Goal: Contribute content: Add original content to the website for others to see

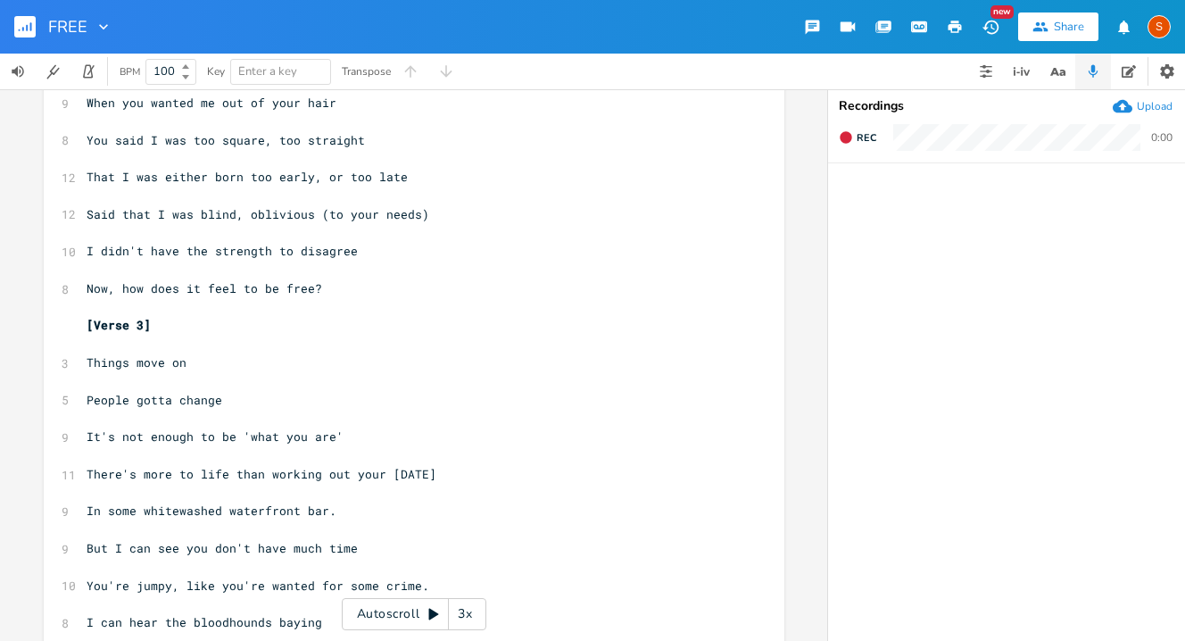
scroll to position [600, 0]
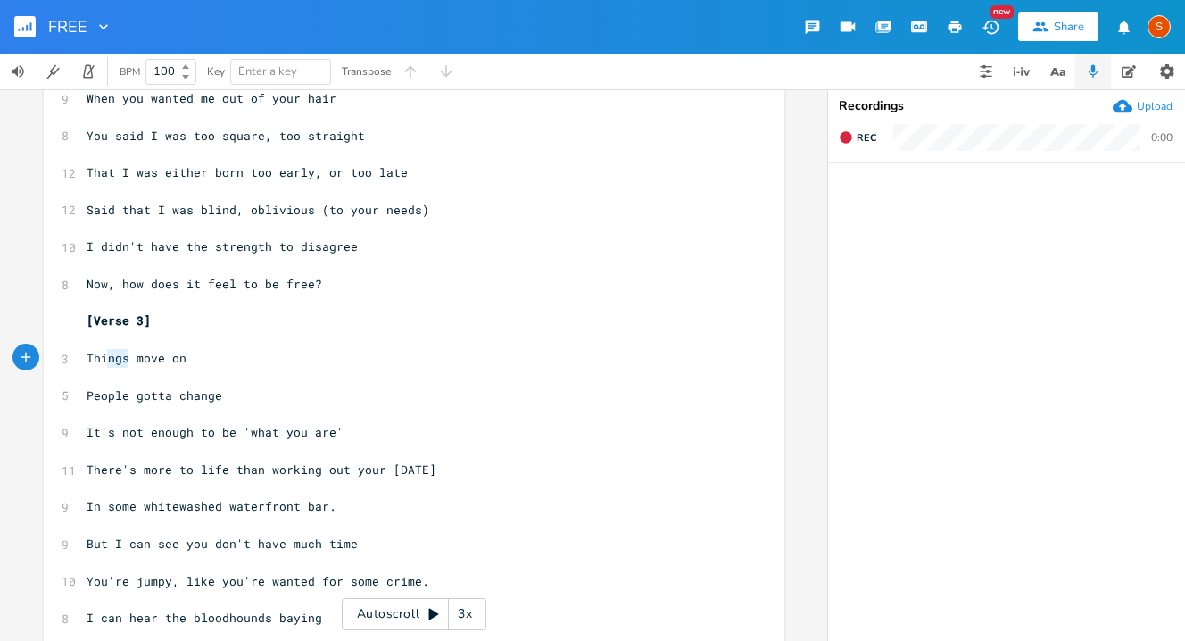
type textarea "ings"
drag, startPoint x: 124, startPoint y: 351, endPoint x: 94, endPoint y: 354, distance: 30.5
click at [94, 354] on span "Things move on" at bounding box center [137, 358] width 100 height 16
type textarea "ime"
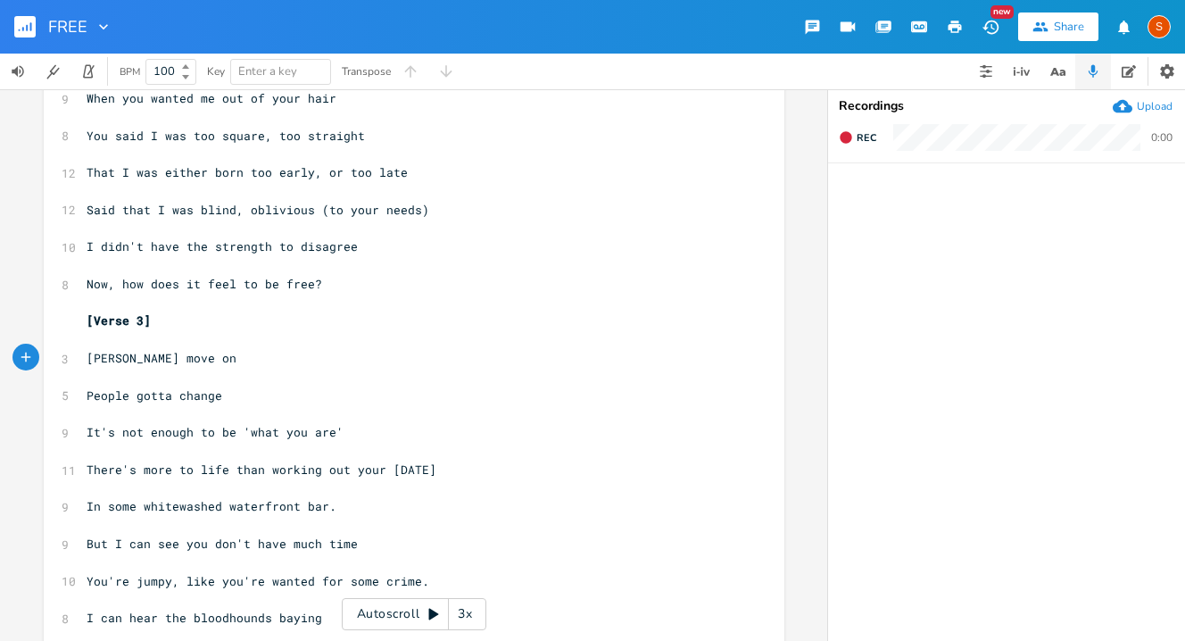
scroll to position [0, 18]
click at [143, 360] on span "Time move on" at bounding box center [130, 358] width 86 height 16
type textarea "s"
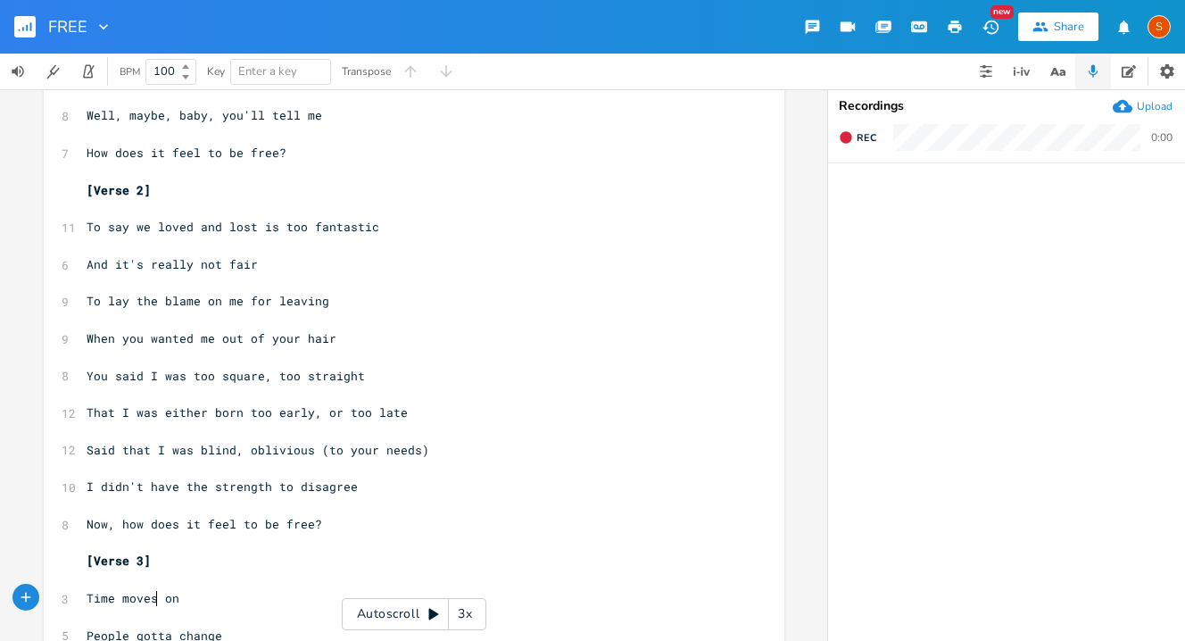
scroll to position [366, 0]
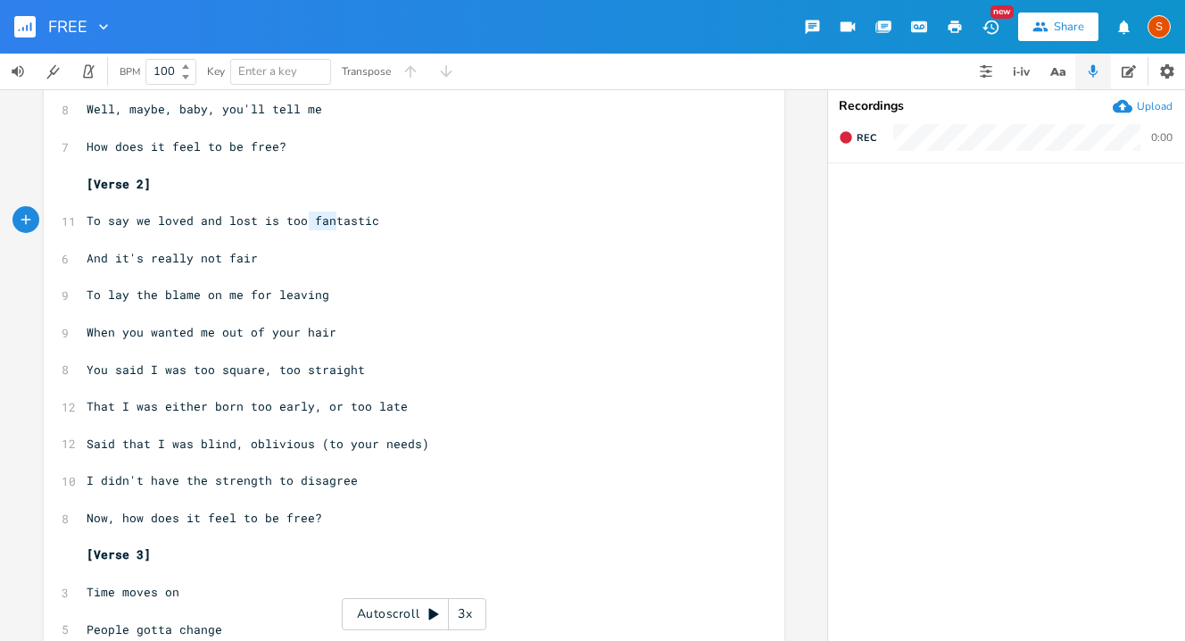
type textarea "fantasti"
drag, startPoint x: 305, startPoint y: 214, endPoint x: 362, endPoint y: 221, distance: 57.6
click at [362, 221] on span "To say we loved and lost is too fantastic" at bounding box center [233, 220] width 293 height 16
type textarea "symplisti"
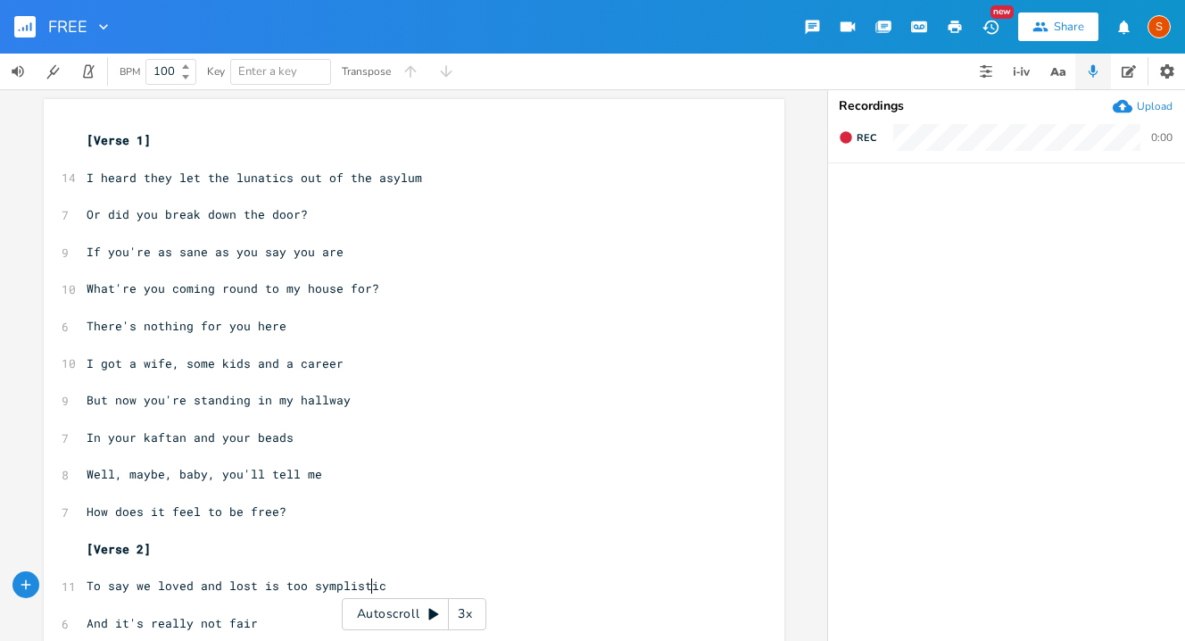
scroll to position [0, 0]
type textarea "Well,"
drag, startPoint x: 120, startPoint y: 479, endPoint x: 77, endPoint y: 474, distance: 44.1
click at [83, 474] on pre "Well, maybe, baby, you'll tell me" at bounding box center [405, 475] width 644 height 19
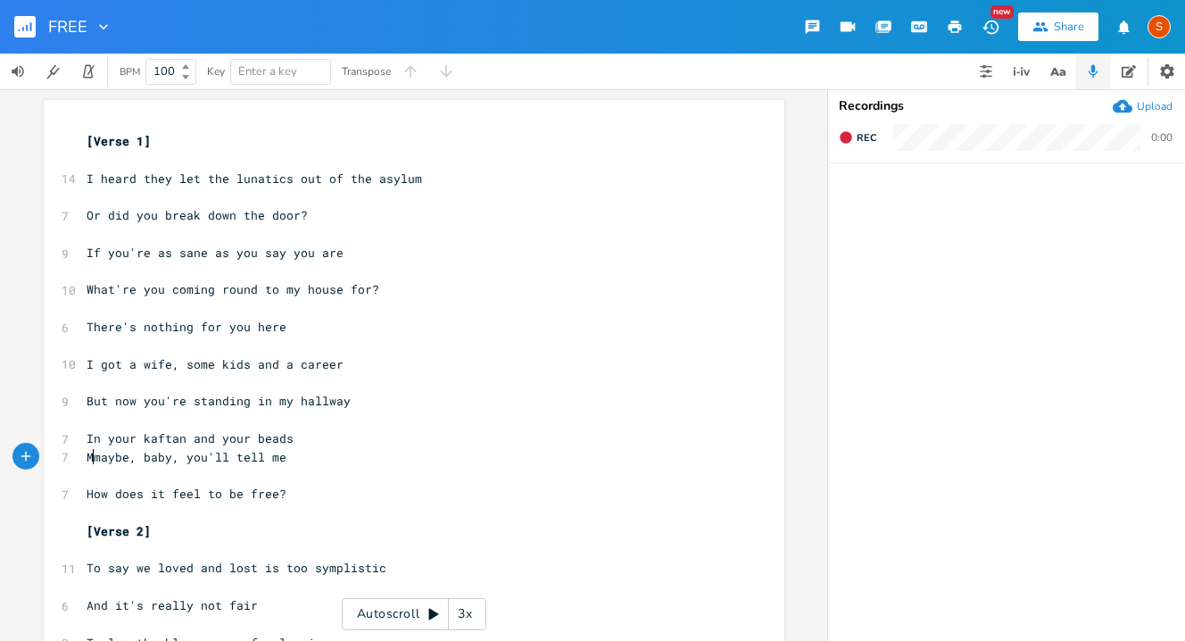
type textarea "M"
click at [100, 458] on span "Mmaybe, baby, you'll tell me" at bounding box center [187, 457] width 200 height 16
click at [294, 439] on pre "In your kaftan and your beads" at bounding box center [405, 438] width 644 height 19
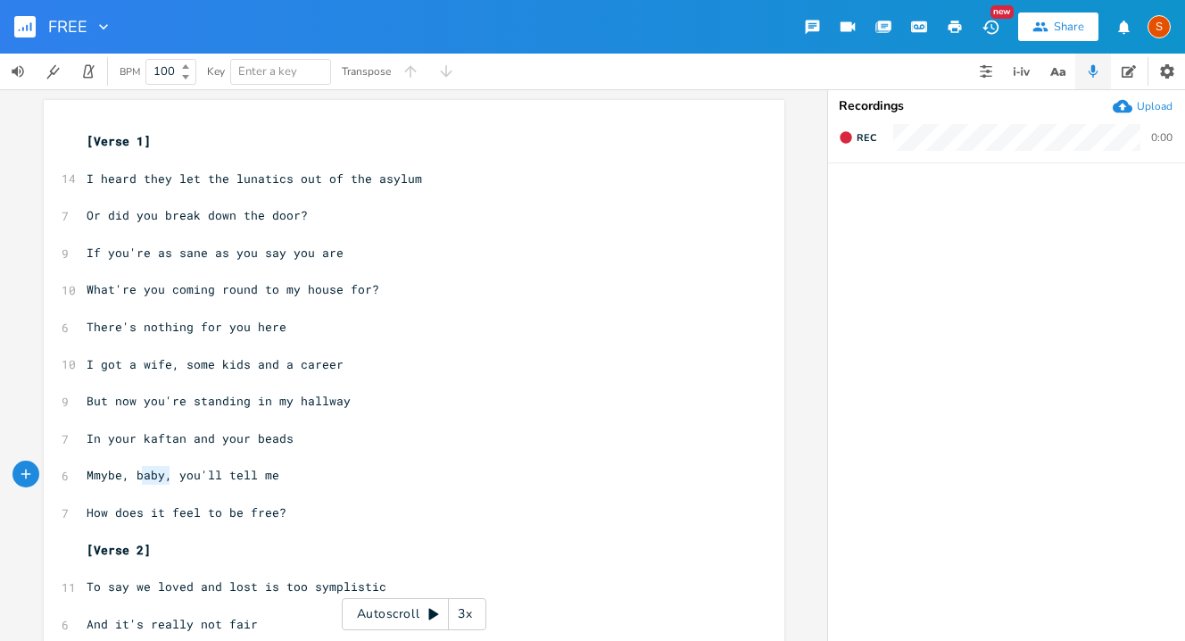
type textarea "baby,"
drag, startPoint x: 164, startPoint y: 478, endPoint x: 129, endPoint y: 478, distance: 34.8
click at [129, 478] on span "Mmybe, baby, you'll tell me" at bounding box center [183, 475] width 193 height 16
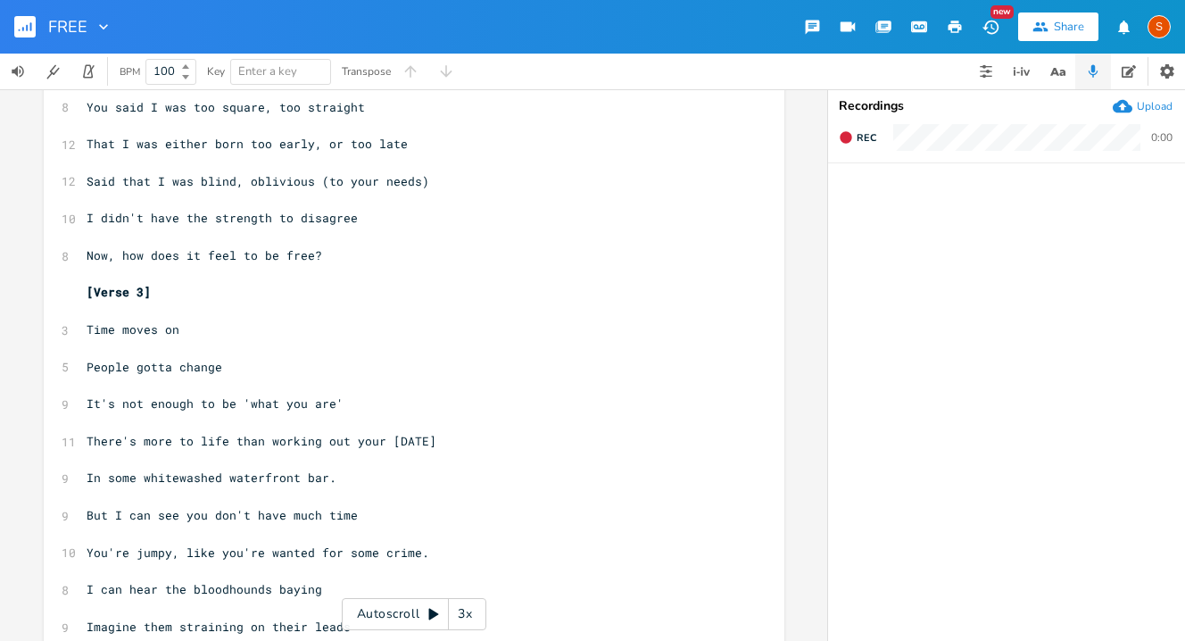
scroll to position [630, 0]
type textarea "Said that"
drag, startPoint x: 143, startPoint y: 175, endPoint x: 86, endPoint y: 169, distance: 57.4
click at [84, 170] on pre "Said that I was blind, oblivious (to your needs)" at bounding box center [405, 179] width 644 height 19
type textarea "Told me"
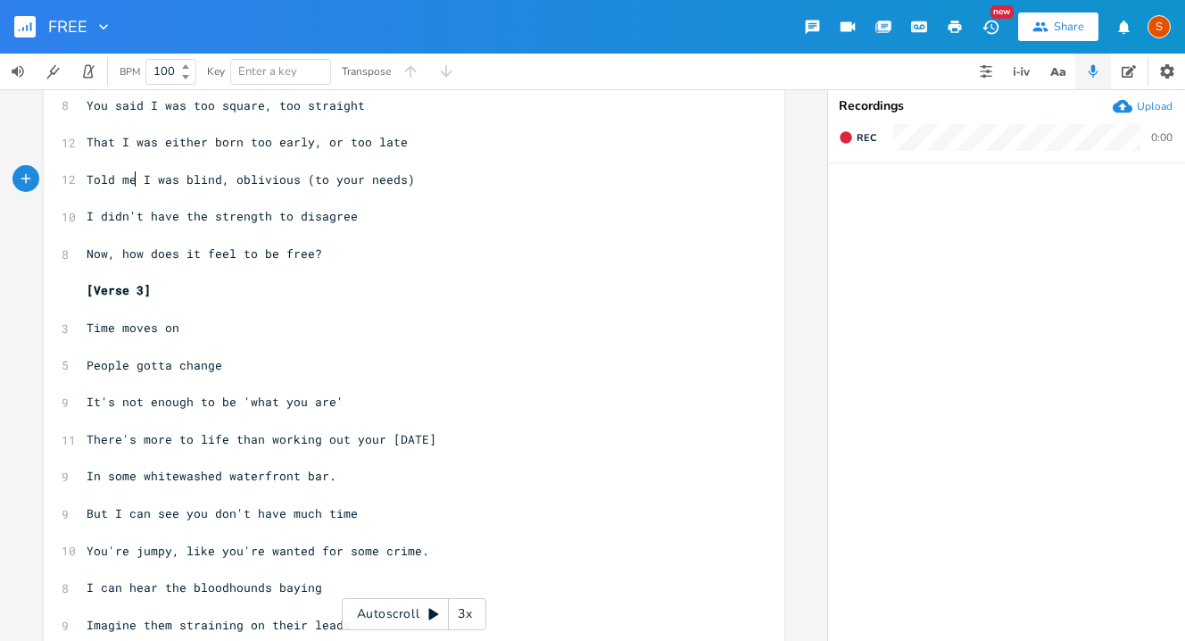
scroll to position [0, 42]
click at [303, 178] on span "Told me I was blind, oblivious (to your needs)" at bounding box center [251, 179] width 328 height 16
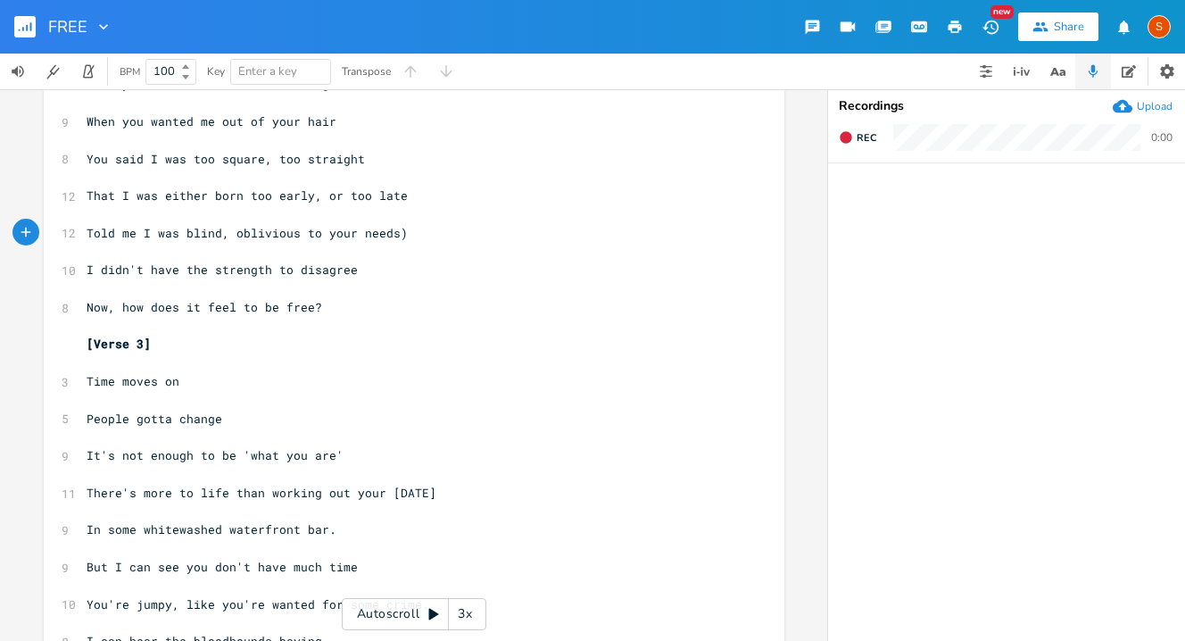
scroll to position [574, 0]
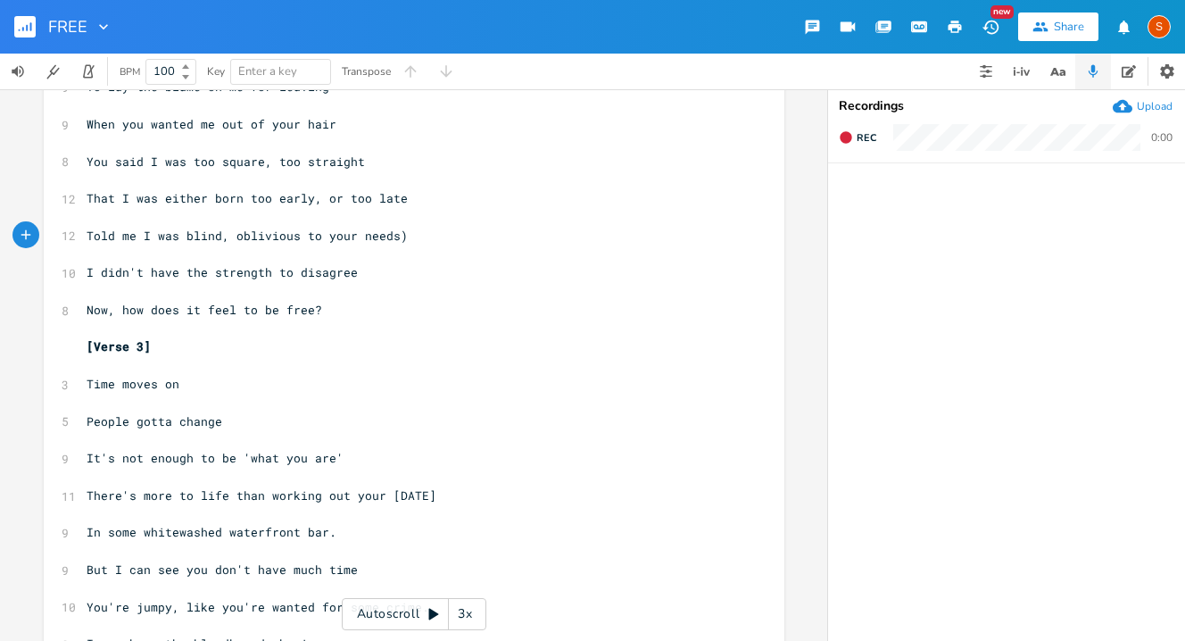
click at [393, 238] on span "Told me I was blind, oblivious to your needs)" at bounding box center [247, 236] width 321 height 16
type textarea "I d"
drag, startPoint x: 101, startPoint y: 275, endPoint x: 81, endPoint y: 273, distance: 19.7
click at [87, 273] on span "I didn't have the strength to disagree" at bounding box center [222, 272] width 271 height 16
click at [129, 297] on pre "​" at bounding box center [405, 291] width 644 height 19
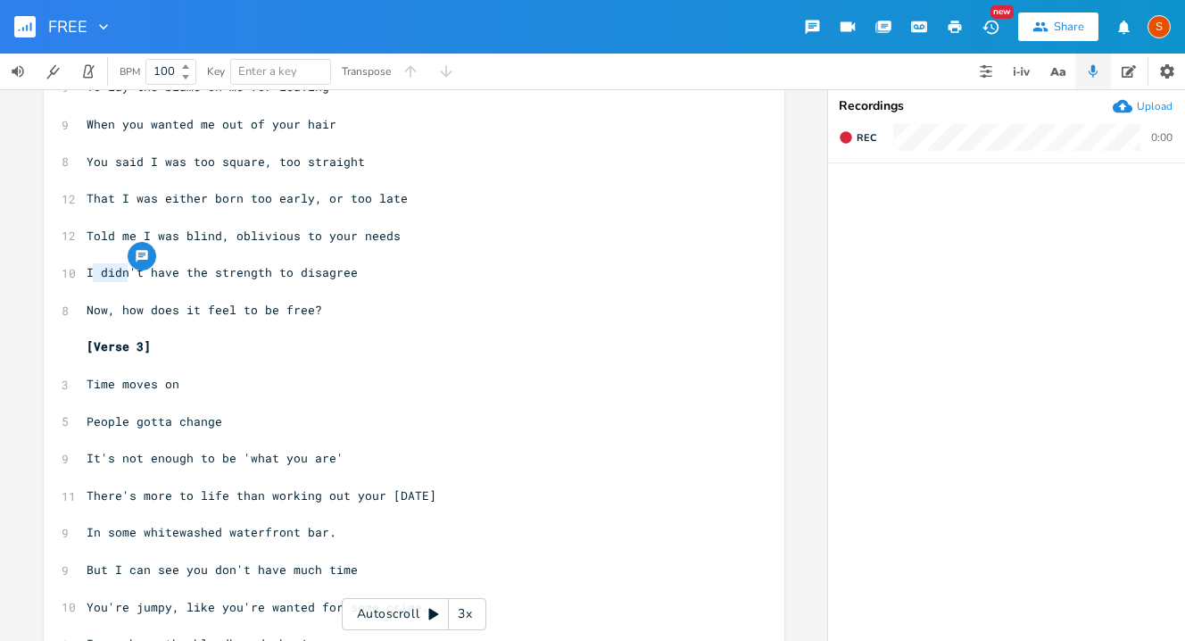
type textarea "I didn"
drag, startPoint x: 120, startPoint y: 275, endPoint x: 81, endPoint y: 273, distance: 38.4
click at [87, 271] on span "I didn't have the strength to disagree" at bounding box center [222, 272] width 271 height 16
type textarea "Don't"
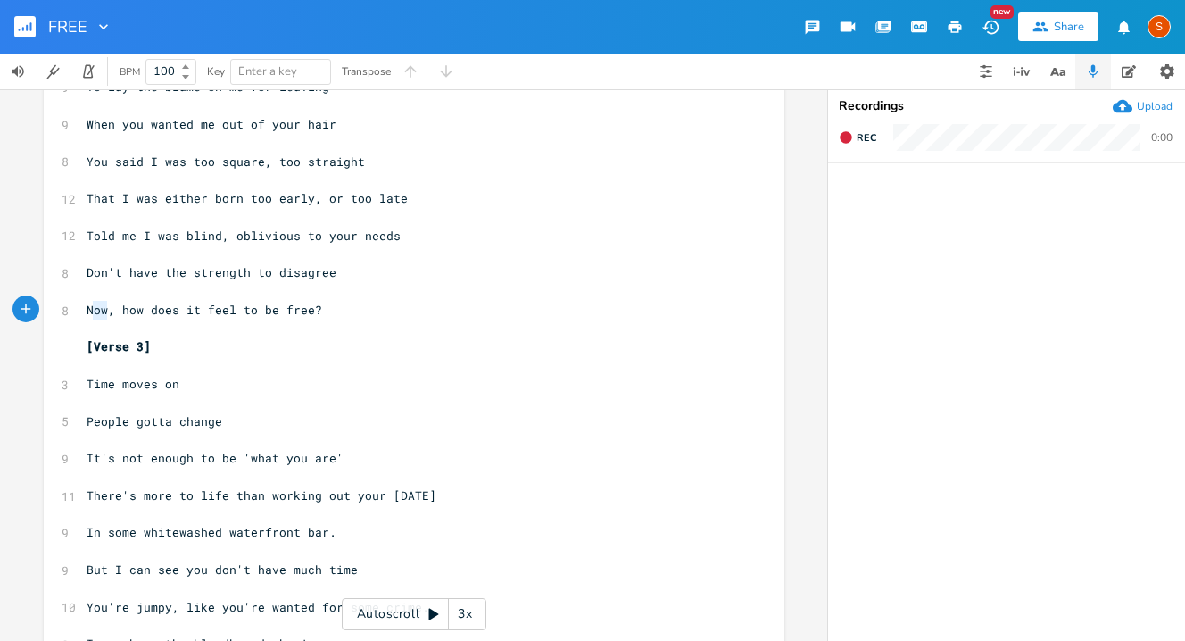
type textarea "Now"
drag, startPoint x: 102, startPoint y: 311, endPoint x: 75, endPoint y: 311, distance: 26.8
click at [75, 311] on div "Now x [Verse 1] ​ 14 I heard they let the lunatics out of the asylum ​ 7 Or did…" at bounding box center [414, 185] width 741 height 1319
type textarea "But"
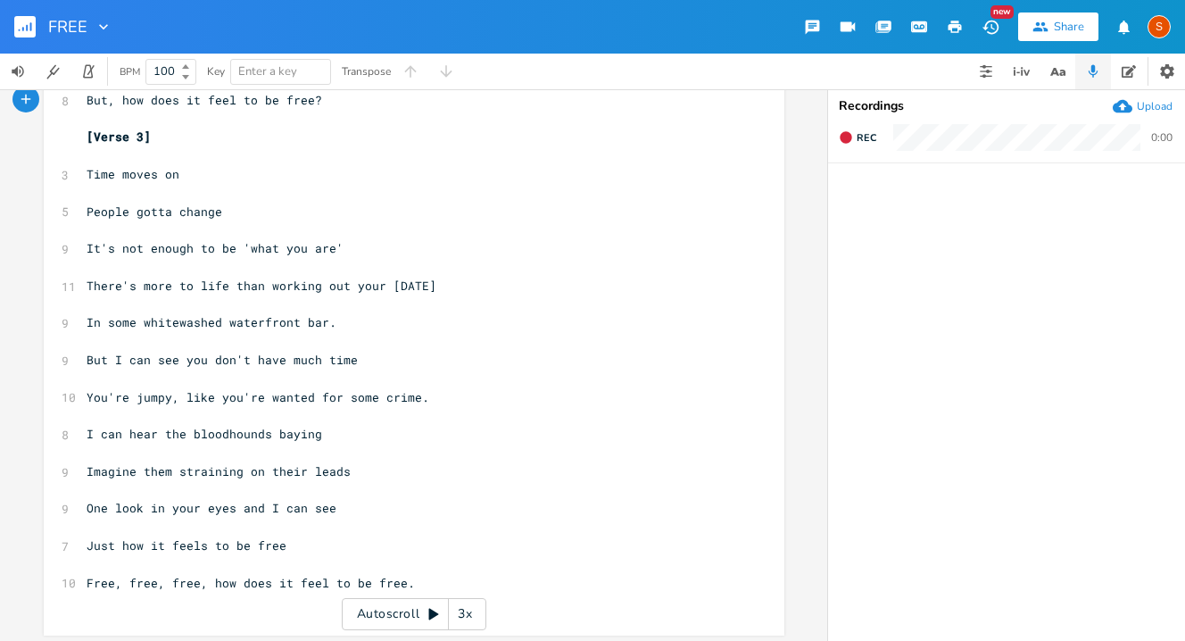
scroll to position [789, 0]
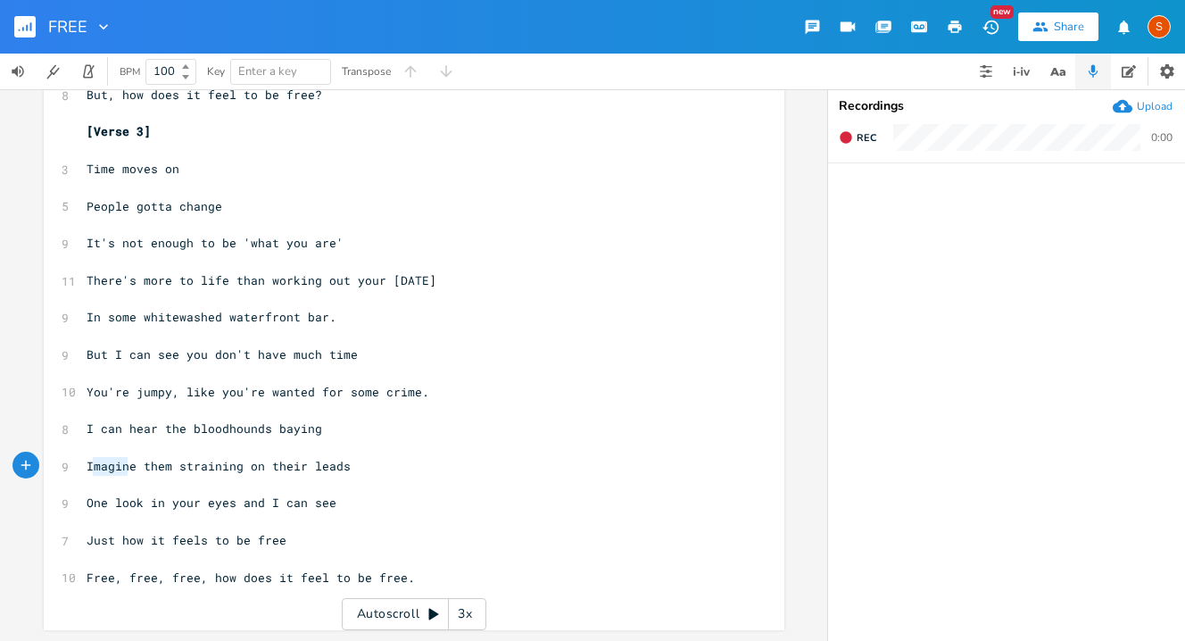
type textarea "Imagin"
drag, startPoint x: 126, startPoint y: 467, endPoint x: 79, endPoint y: 462, distance: 47.5
click at [83, 462] on pre "Imagine them straining on their leads" at bounding box center [405, 466] width 644 height 19
type textarea "See"
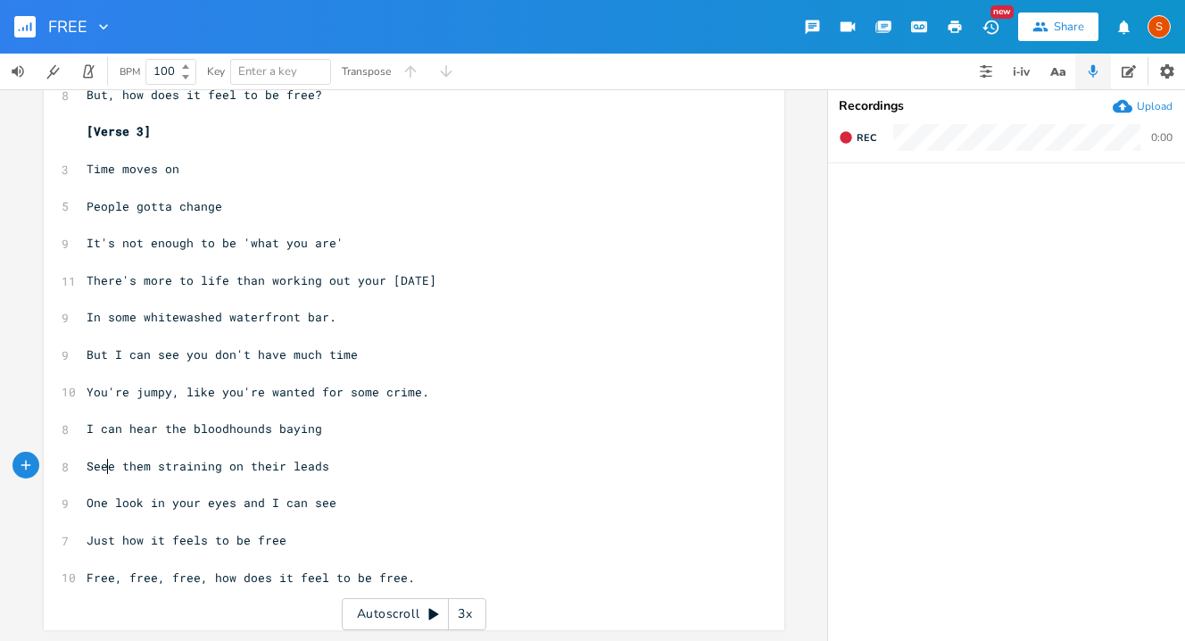
click at [83, 578] on pre "Free, free, free, how does it feel to be free." at bounding box center [405, 577] width 644 height 19
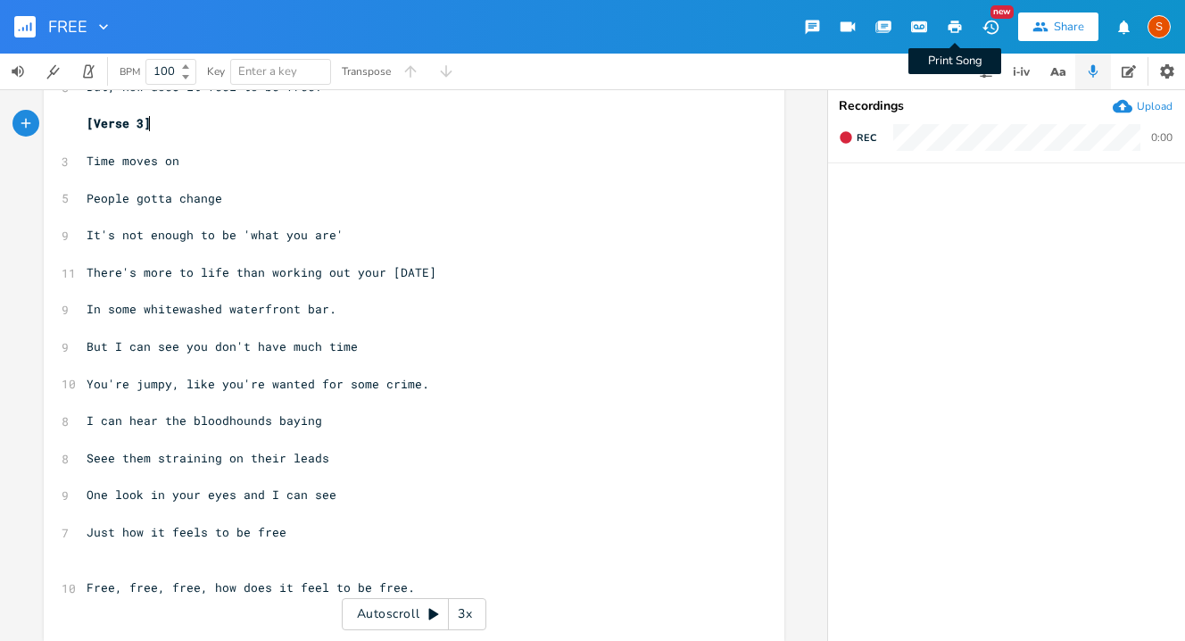
click at [956, 21] on icon "button" at bounding box center [955, 27] width 13 height 12
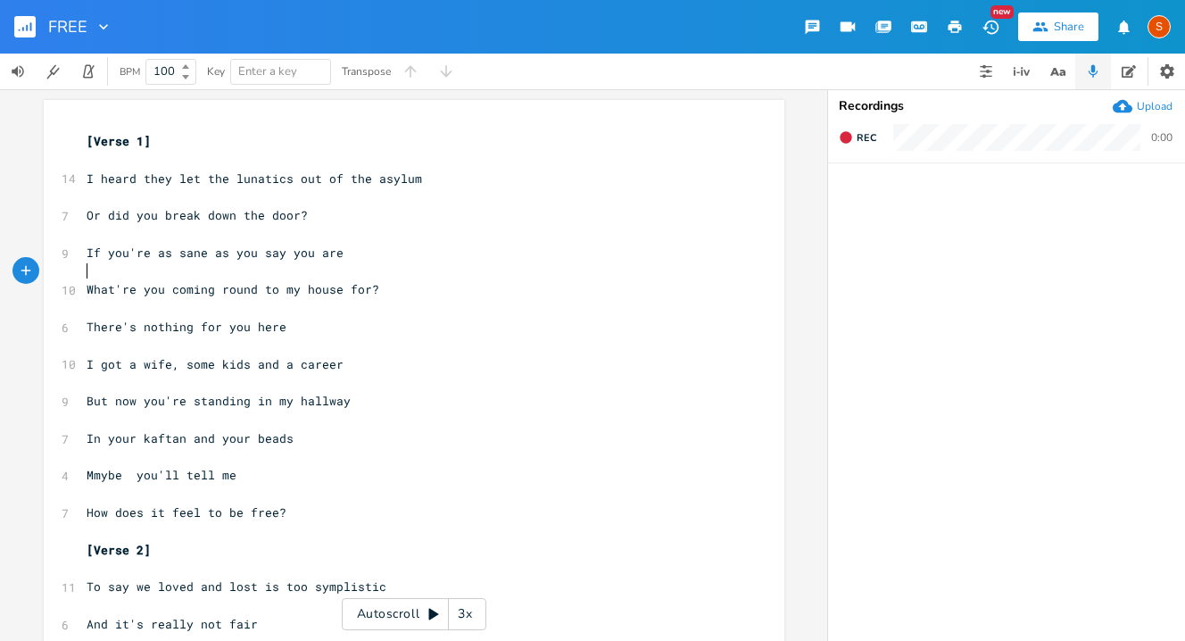
scroll to position [0, 0]
click at [395, 271] on pre "​" at bounding box center [405, 271] width 644 height 19
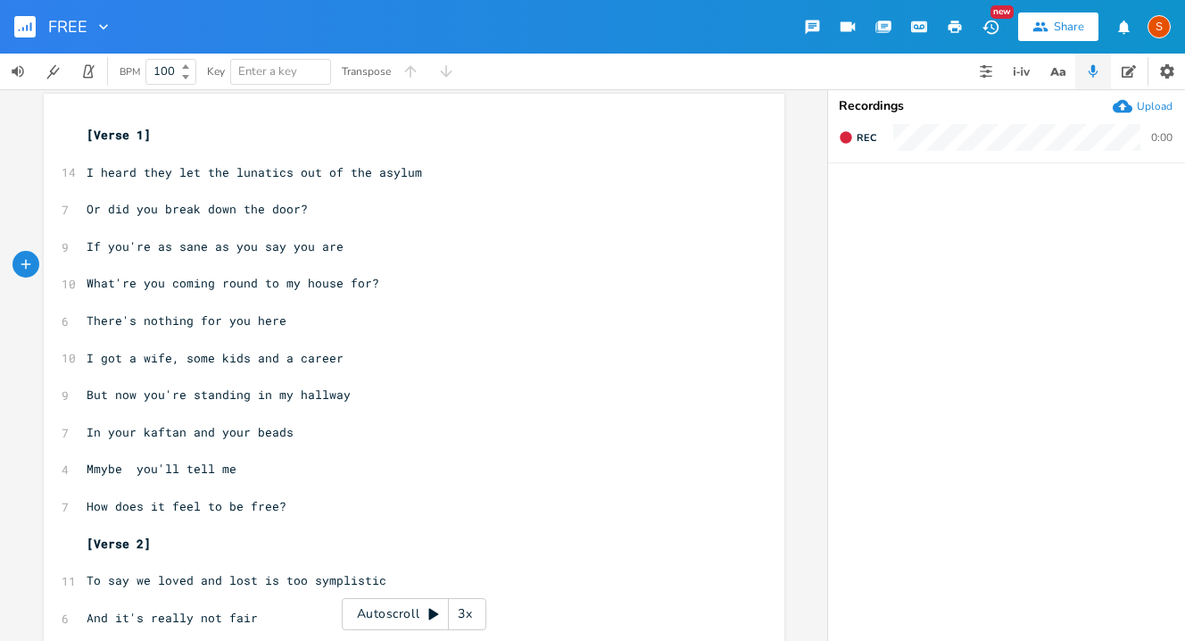
click at [438, 613] on icon at bounding box center [434, 614] width 14 height 14
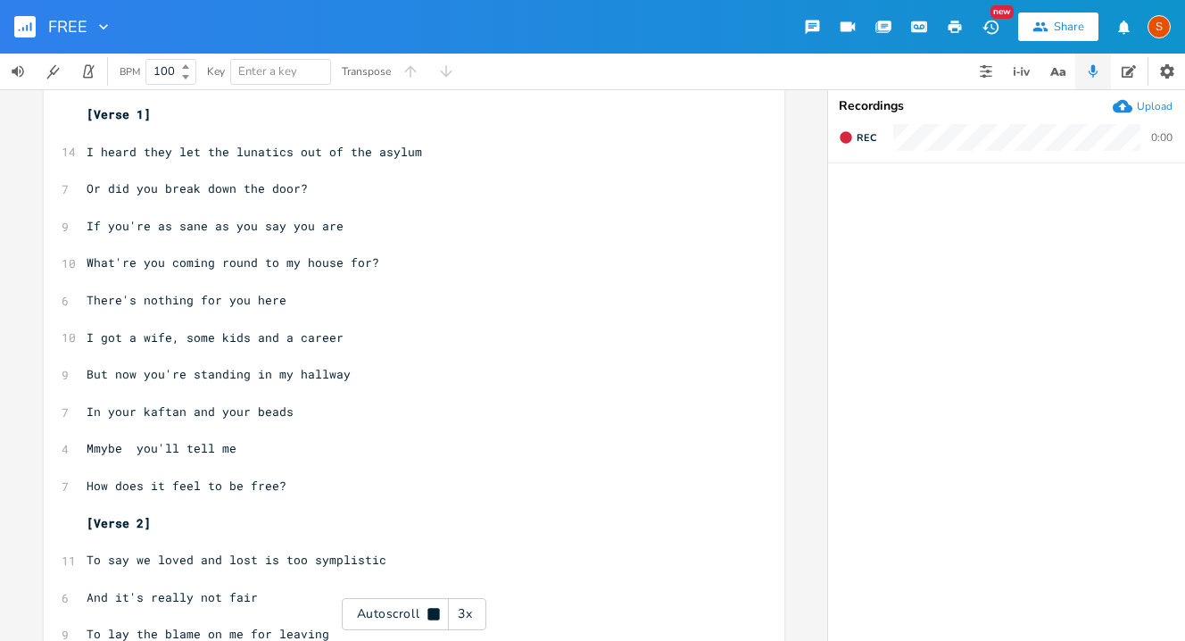
click at [468, 617] on div "3x" at bounding box center [465, 614] width 32 height 32
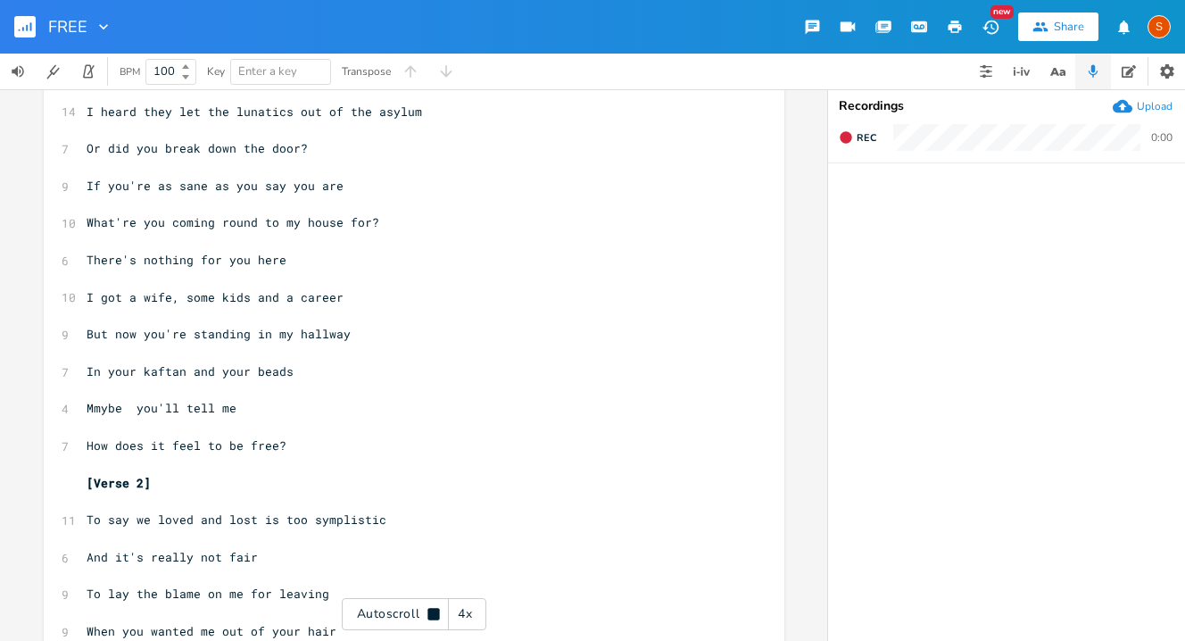
click at [464, 615] on div "4x" at bounding box center [465, 614] width 32 height 32
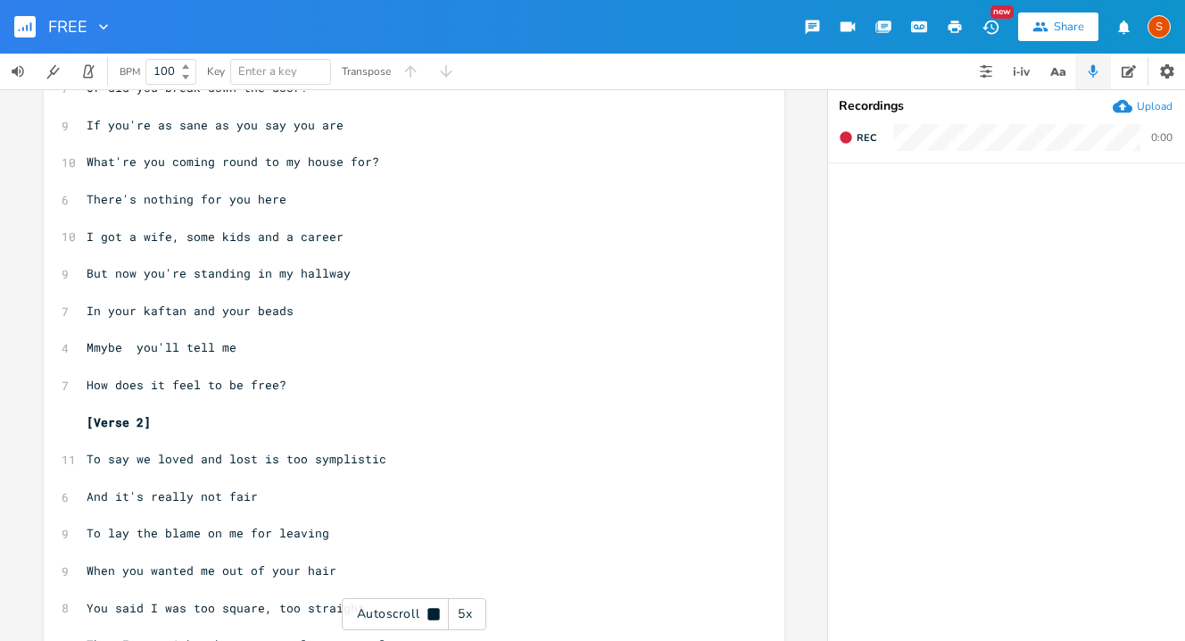
click at [433, 613] on icon at bounding box center [433, 614] width 12 height 12
click at [437, 614] on icon at bounding box center [434, 615] width 10 height 12
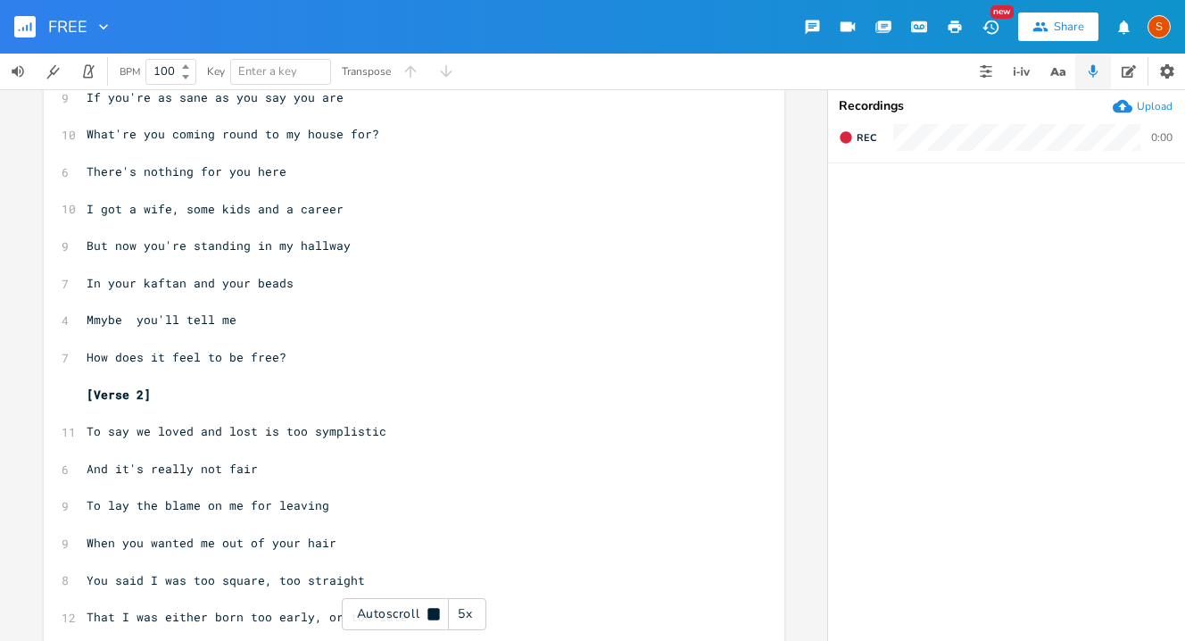
click at [430, 610] on icon at bounding box center [433, 614] width 12 height 12
click at [464, 617] on div "5x" at bounding box center [465, 614] width 32 height 32
click at [435, 612] on icon at bounding box center [434, 615] width 10 height 12
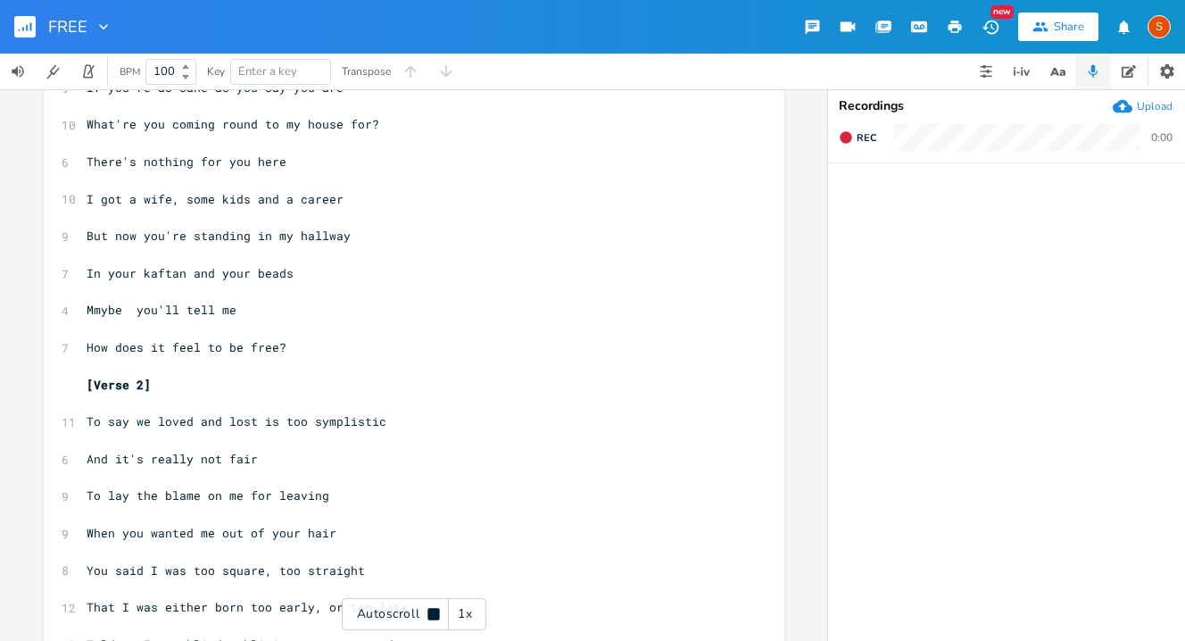
click at [466, 614] on div "1x" at bounding box center [465, 614] width 32 height 32
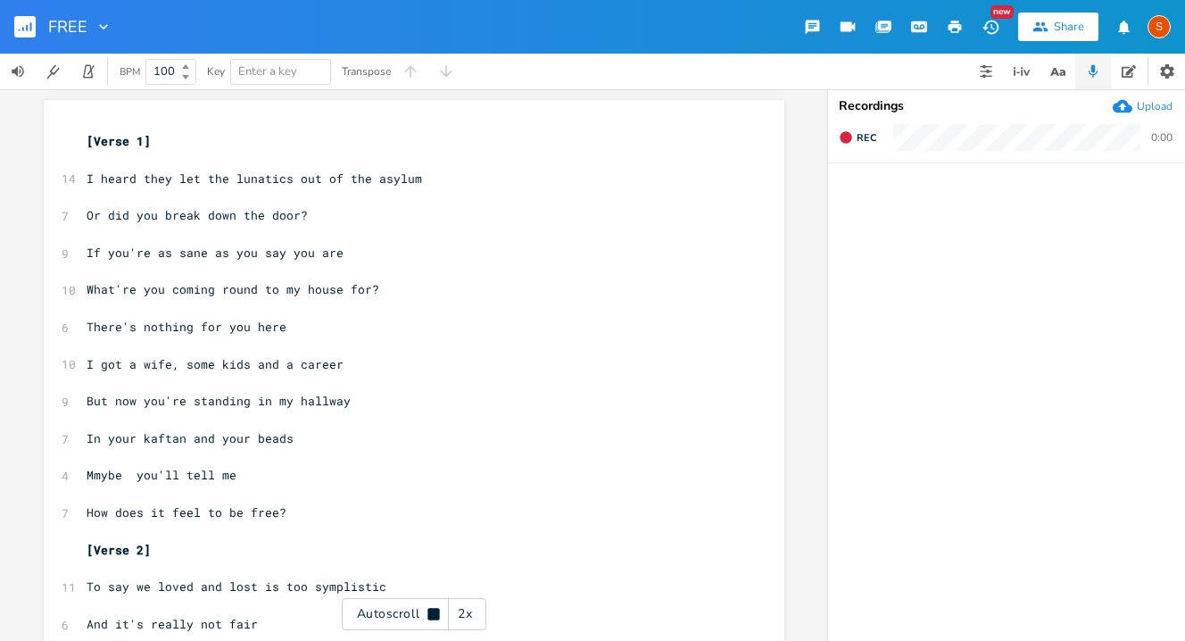
scroll to position [0, 0]
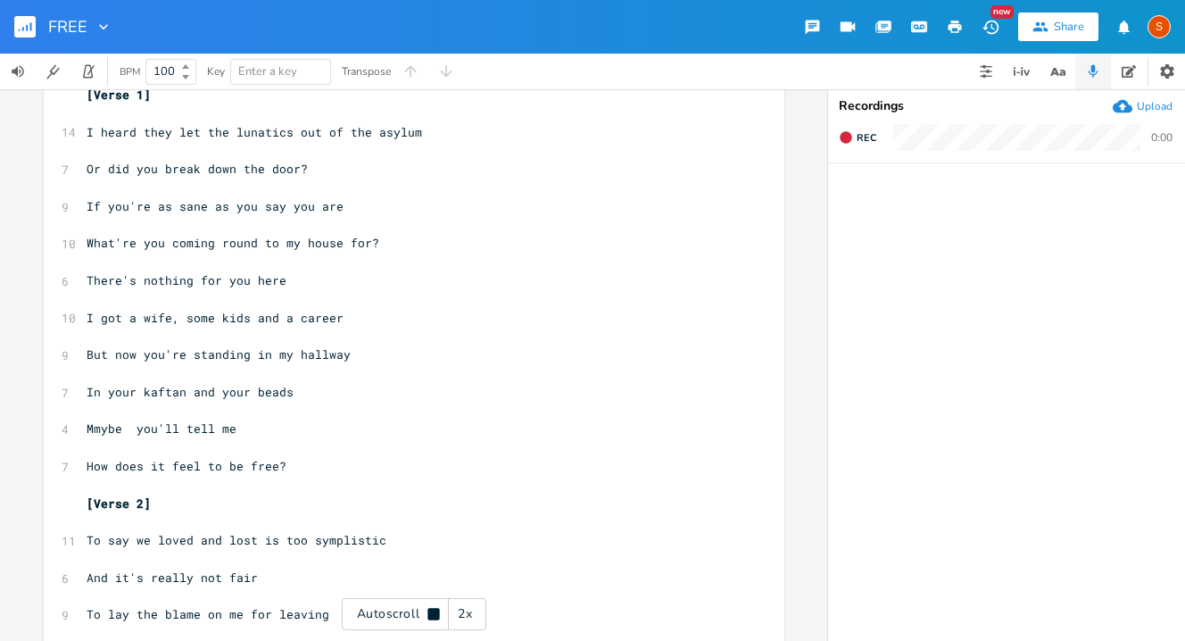
click at [1095, 70] on icon "button" at bounding box center [1093, 71] width 16 height 16
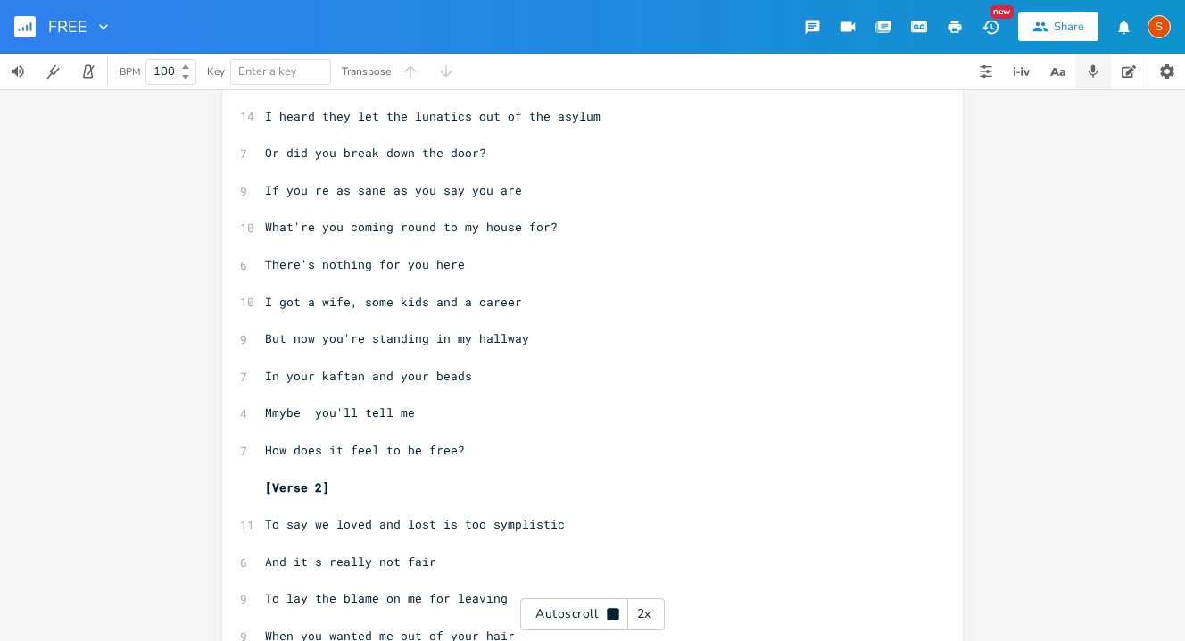
click at [1095, 72] on icon "button" at bounding box center [1093, 71] width 16 height 16
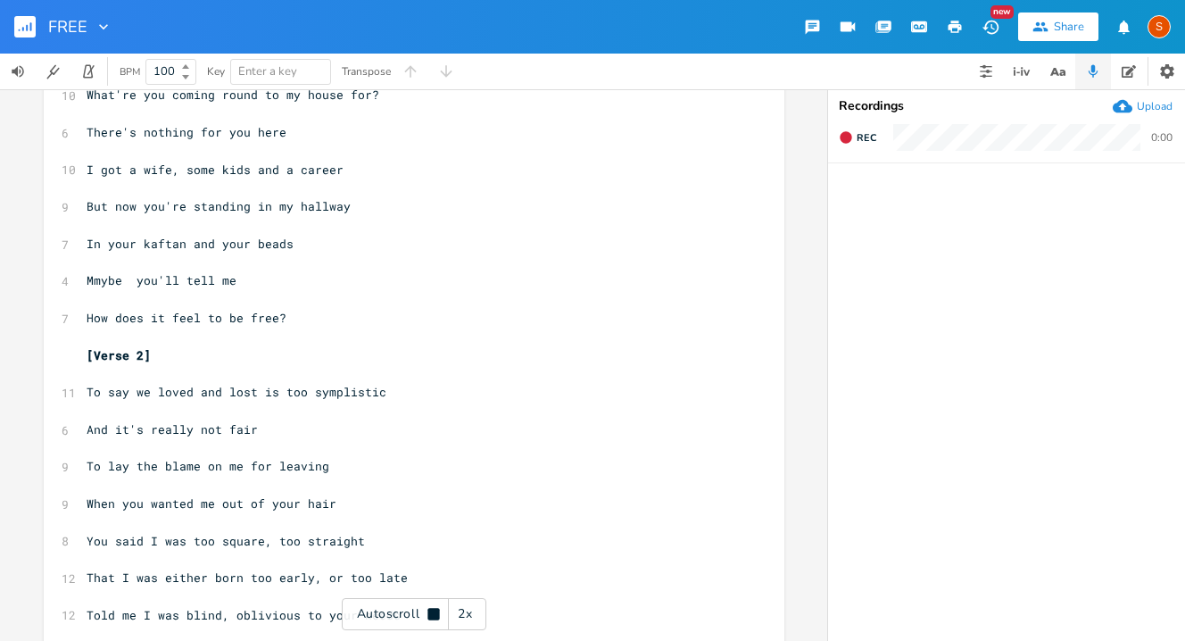
click at [1097, 64] on icon "button" at bounding box center [1093, 71] width 16 height 16
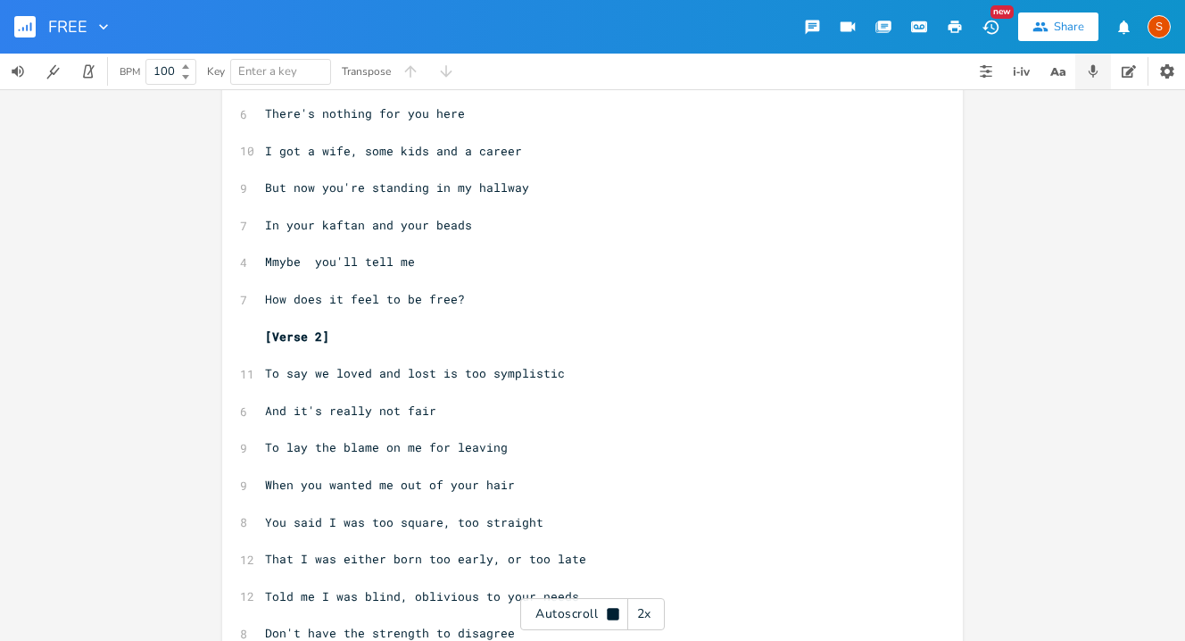
click at [1099, 72] on icon "button" at bounding box center [1093, 71] width 16 height 16
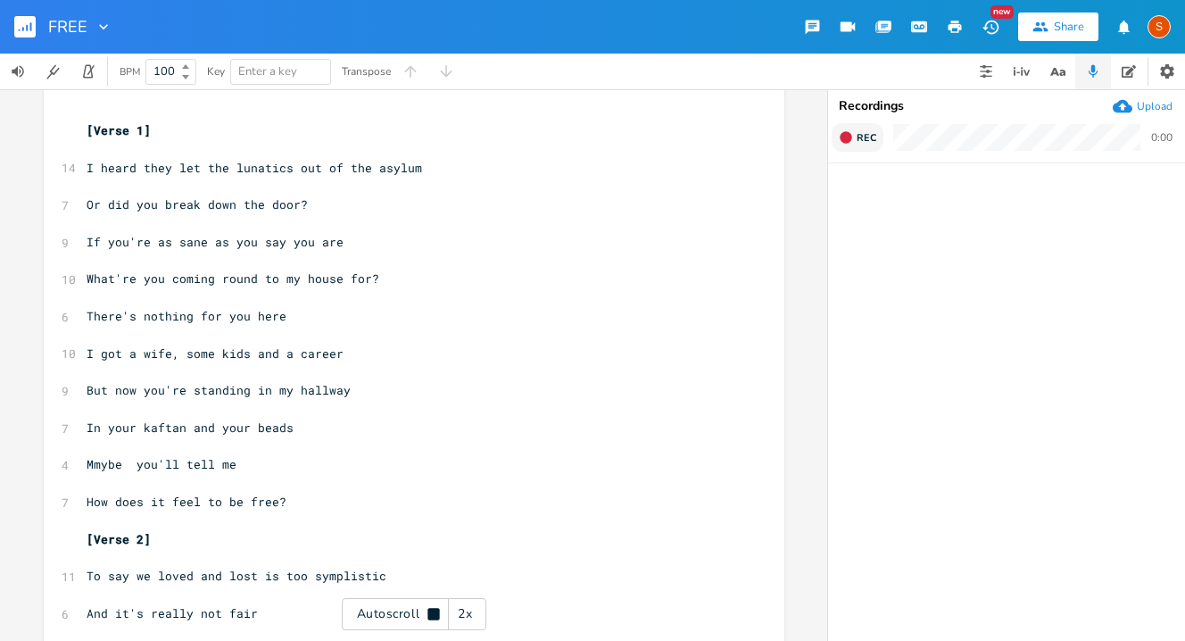
click at [868, 137] on span "Rec" at bounding box center [867, 137] width 20 height 13
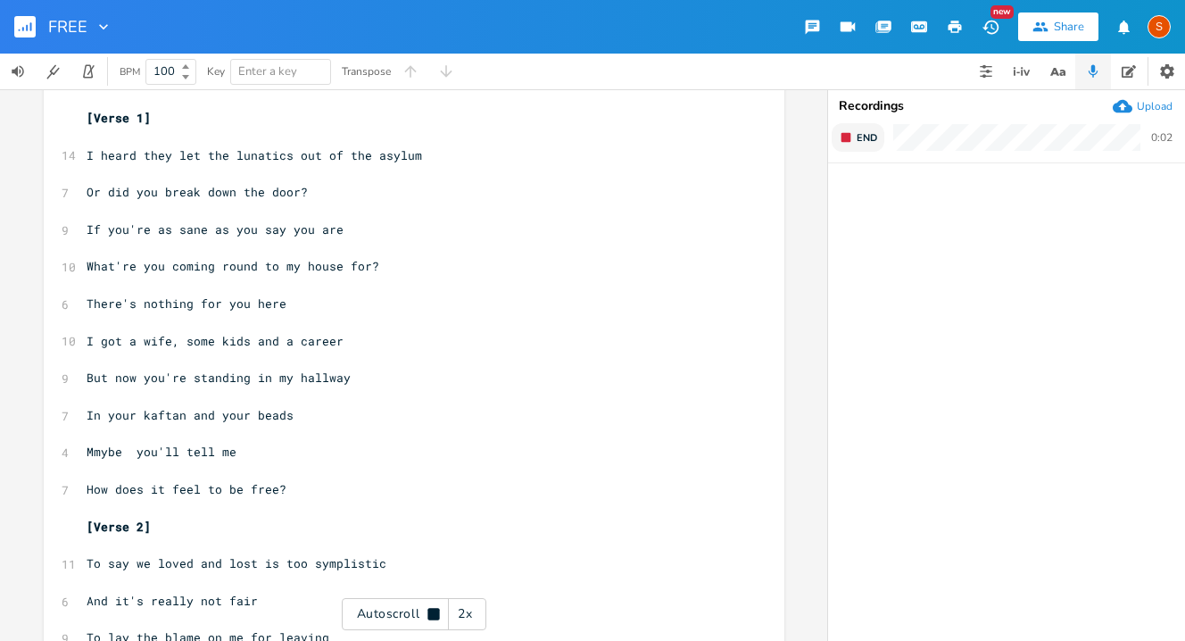
click at [868, 137] on span "End" at bounding box center [867, 137] width 21 height 13
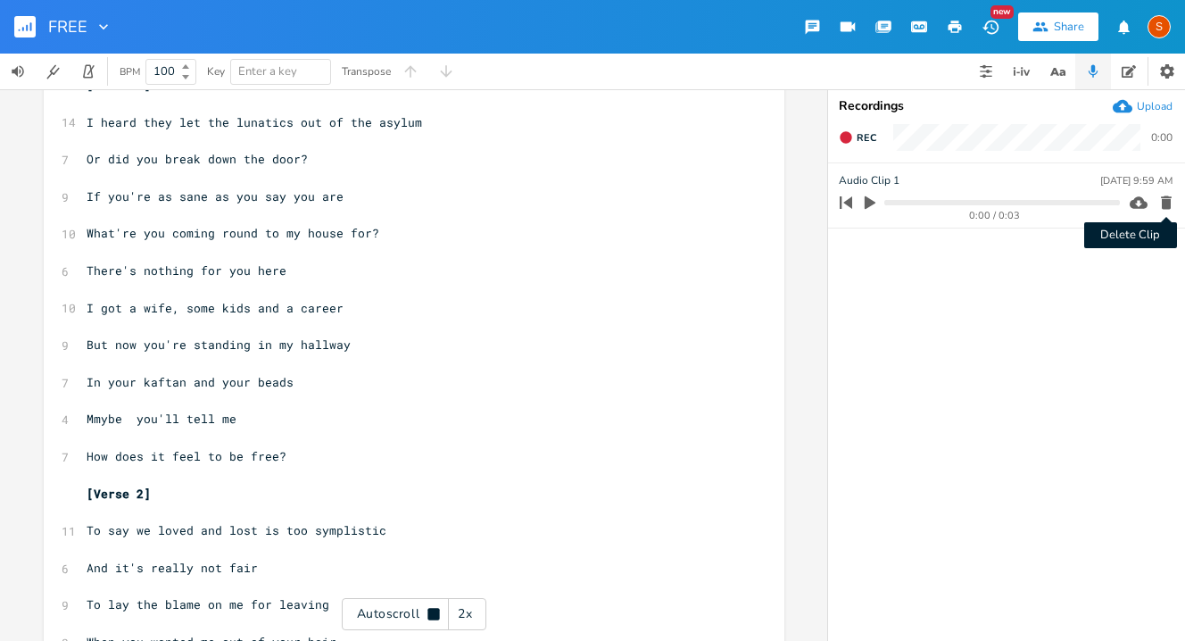
scroll to position [57, 0]
click at [1170, 199] on icon "button" at bounding box center [1166, 202] width 11 height 13
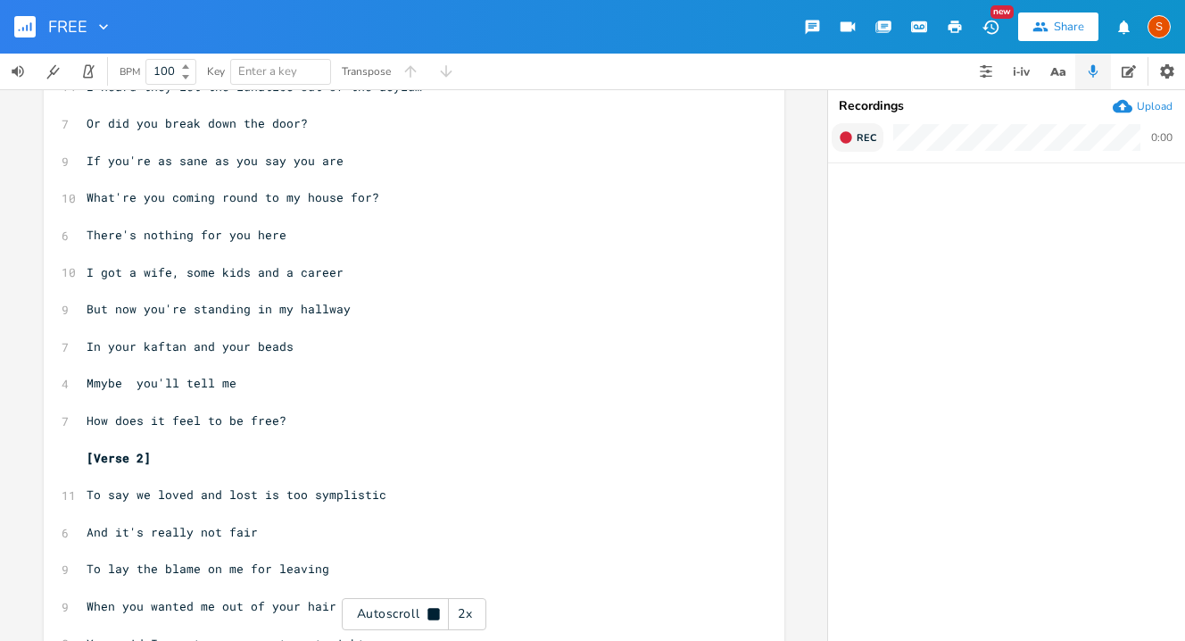
click at [864, 131] on span "Rec" at bounding box center [867, 137] width 20 height 13
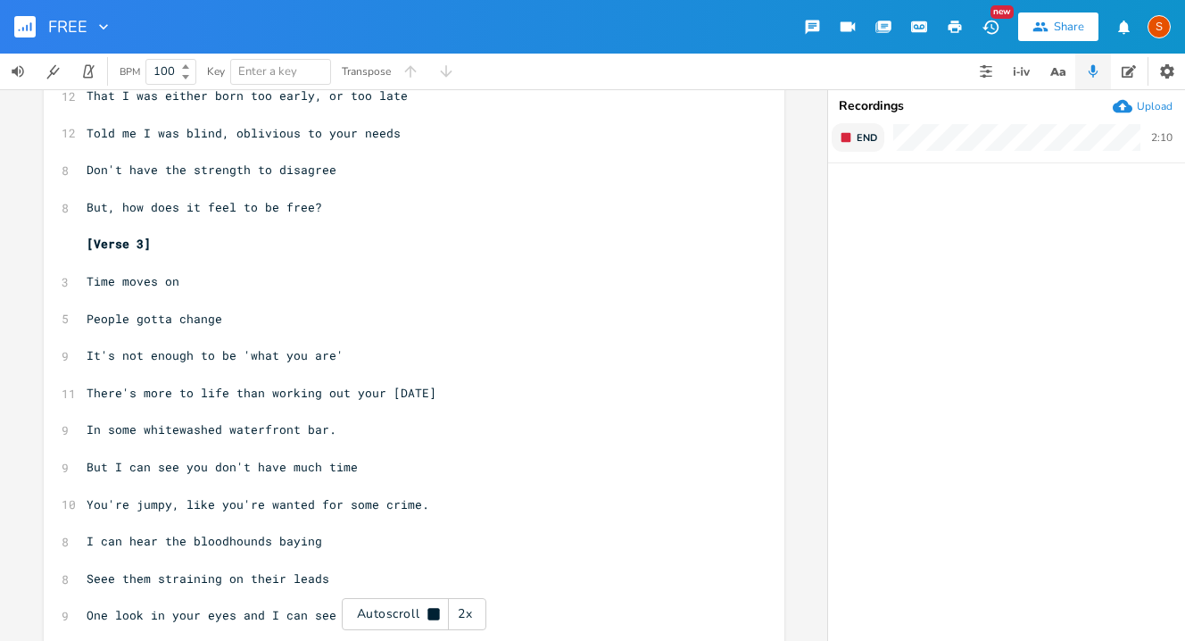
scroll to position [677, 0]
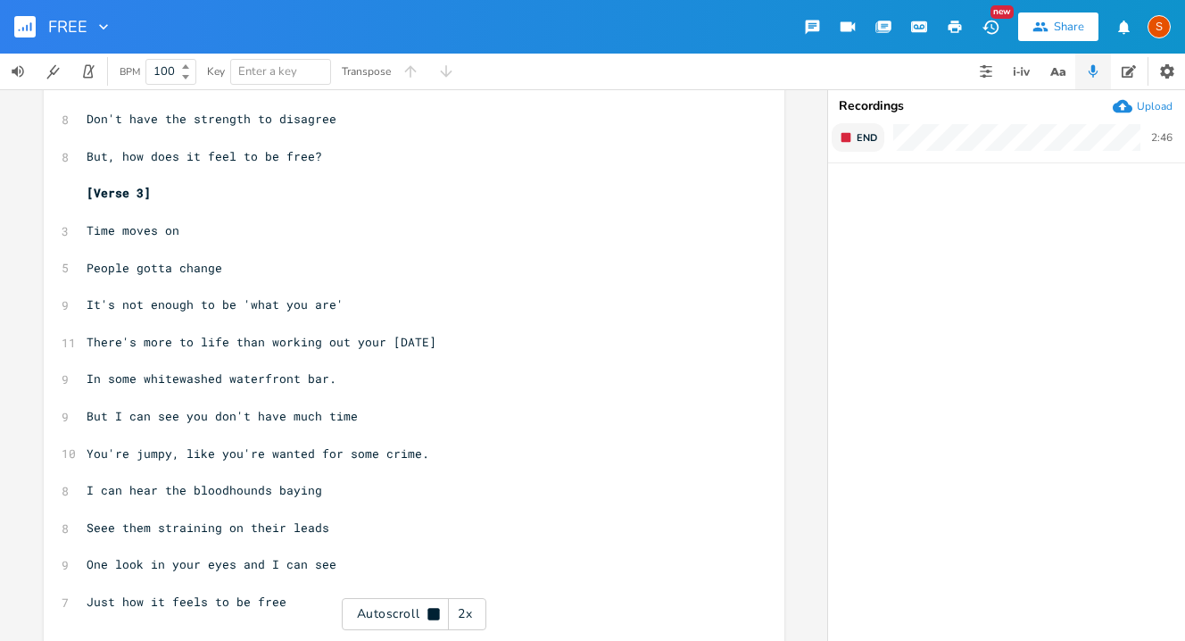
click at [864, 139] on span "End" at bounding box center [867, 137] width 21 height 13
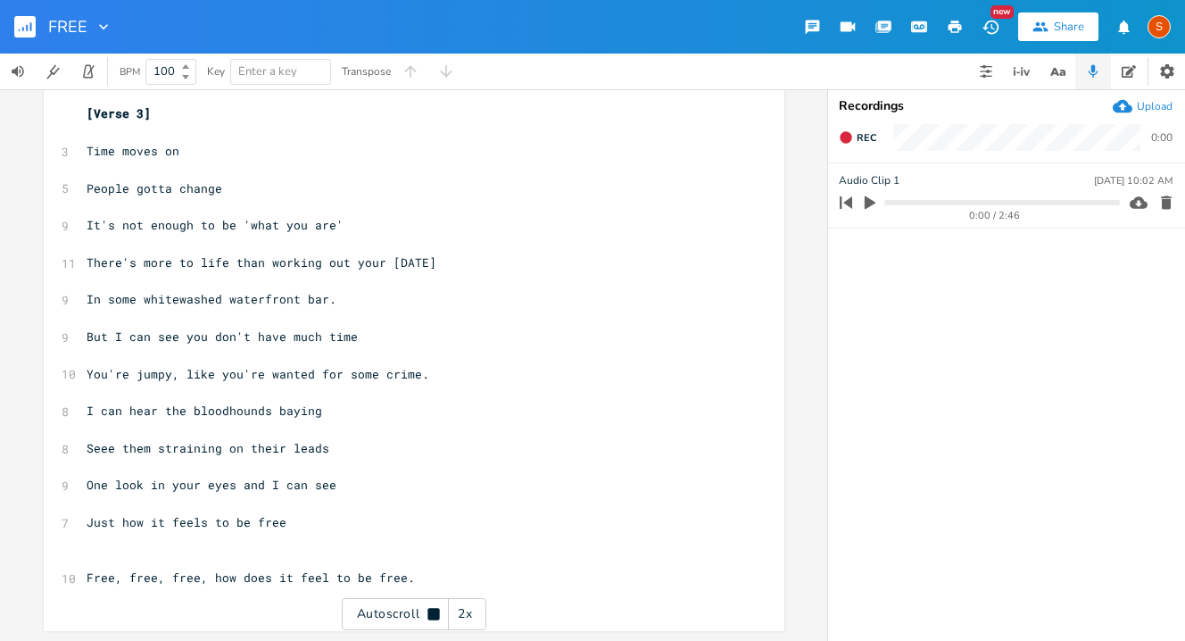
scroll to position [808, 0]
click at [868, 199] on icon "button" at bounding box center [870, 202] width 11 height 13
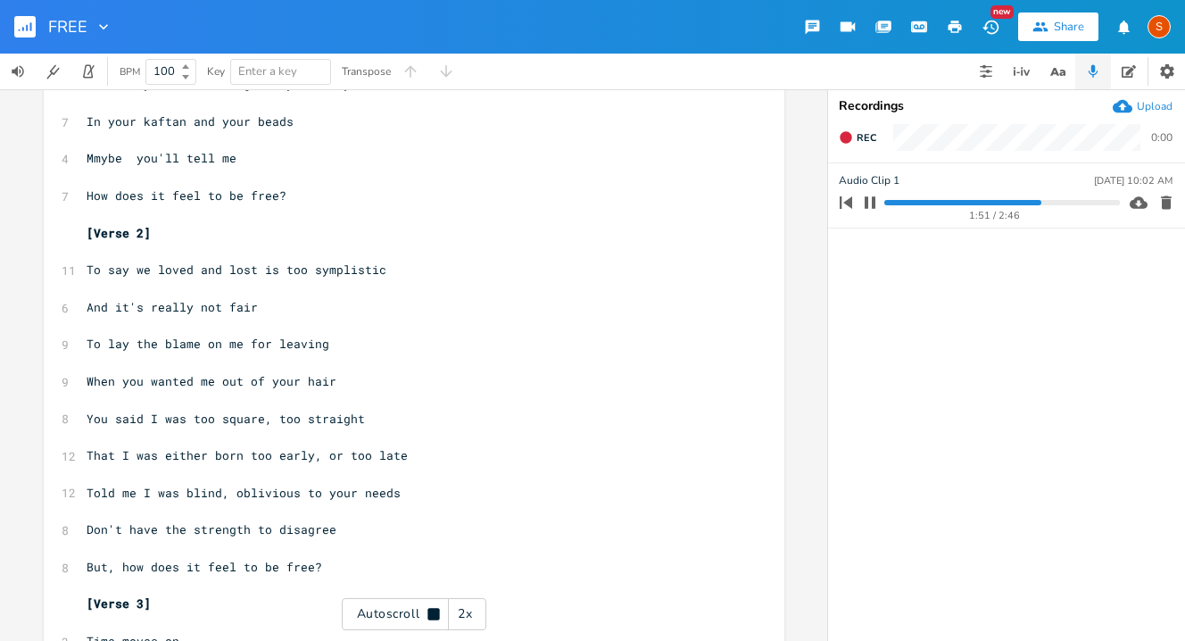
scroll to position [318, 0]
click at [413, 609] on div "Autoscroll 2x" at bounding box center [414, 614] width 145 height 32
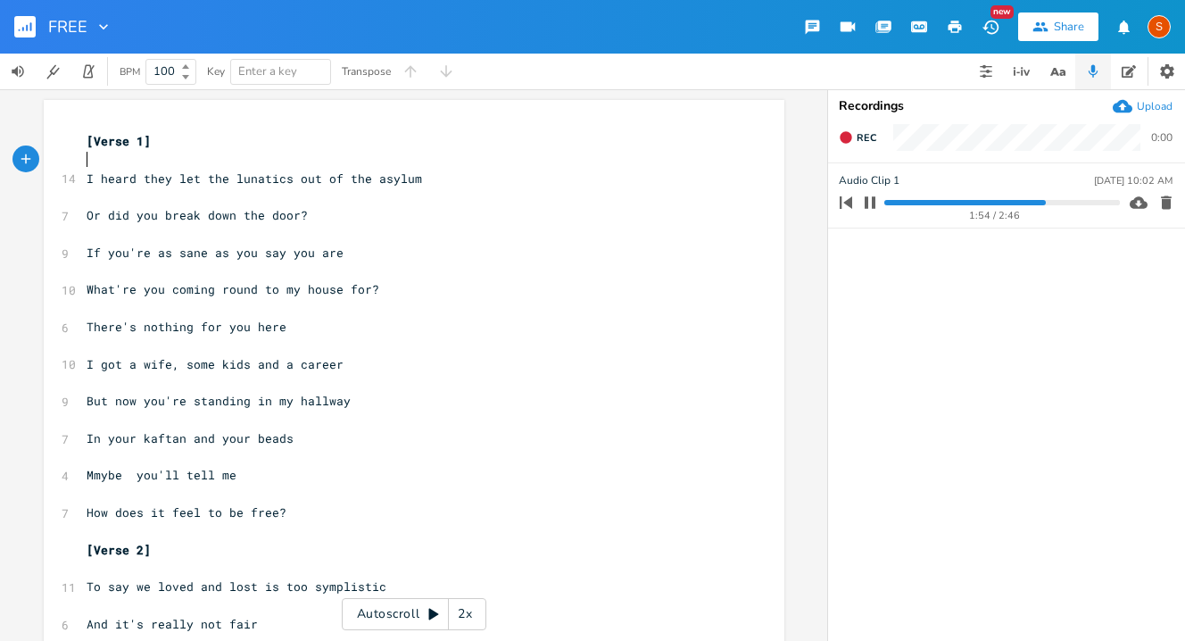
click at [90, 160] on pre "​" at bounding box center [405, 160] width 644 height 19
click at [87, 182] on span "I heard they let the lunatics out of the asylum" at bounding box center [255, 178] width 336 height 16
type textarea "Well"
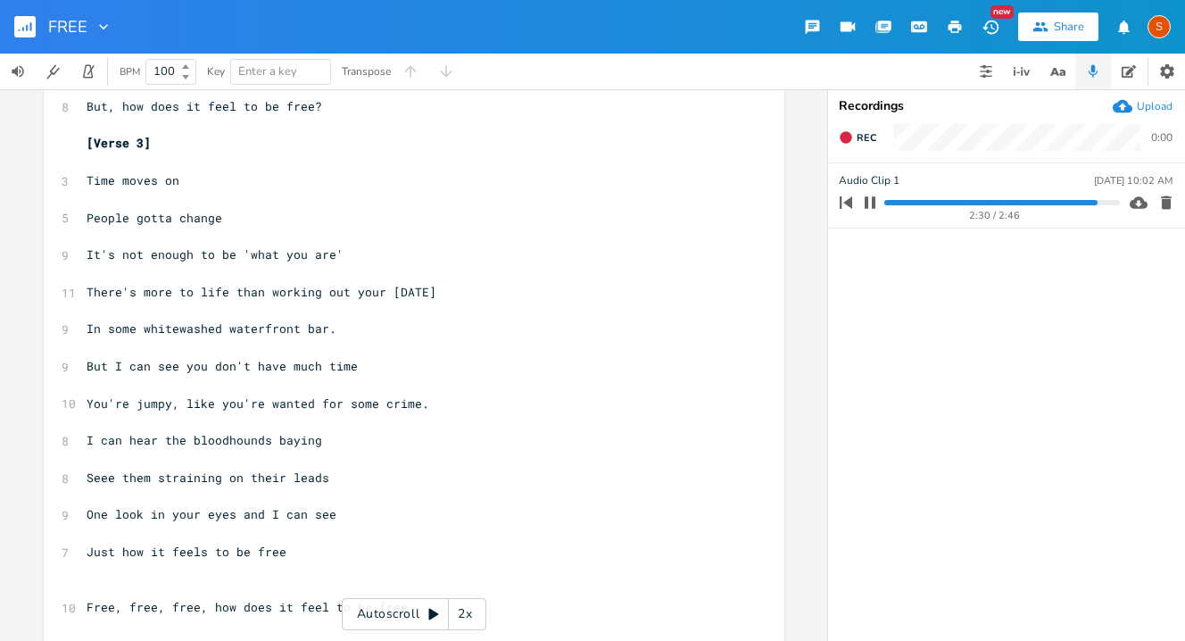
scroll to position [808, 0]
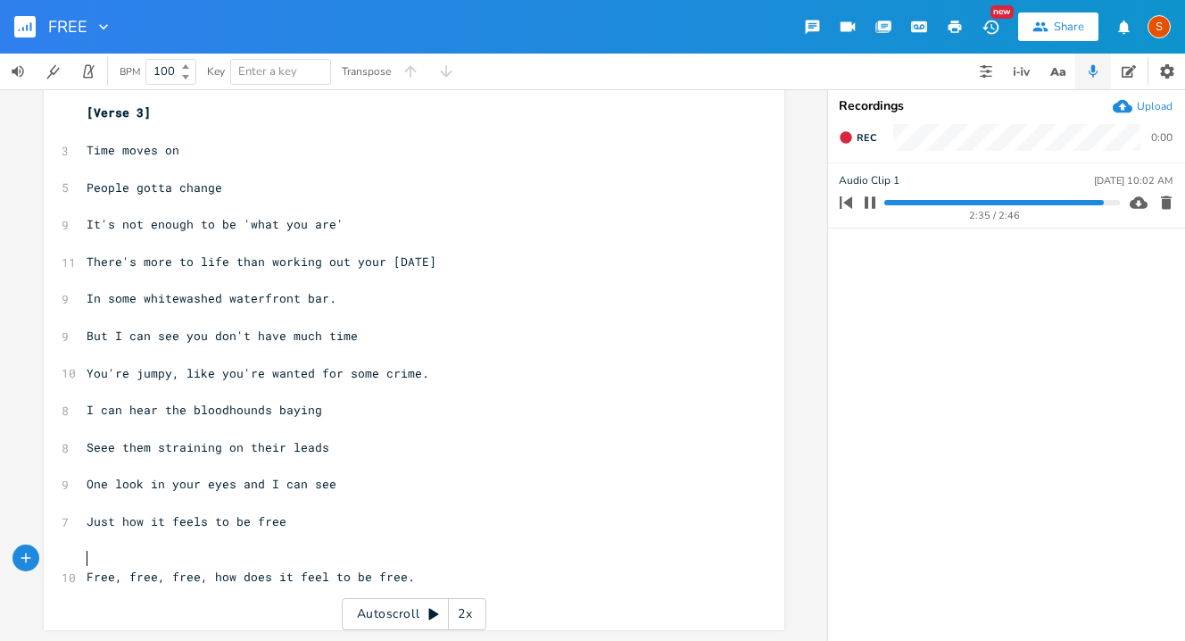
click at [112, 560] on pre "​" at bounding box center [405, 559] width 644 height 19
type textarea "(Spoken)"
click at [145, 553] on pre "(Spoken)" at bounding box center [405, 559] width 644 height 19
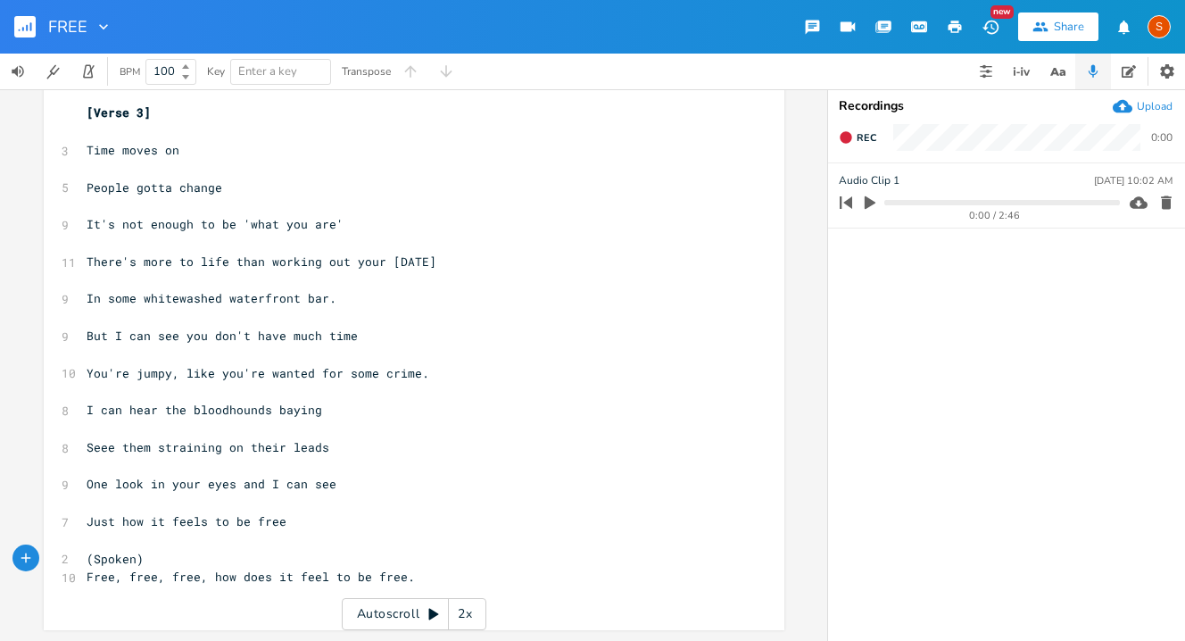
click at [214, 559] on pre "(Spoken)" at bounding box center [405, 559] width 644 height 19
type textarea "D"
type textarea "G."
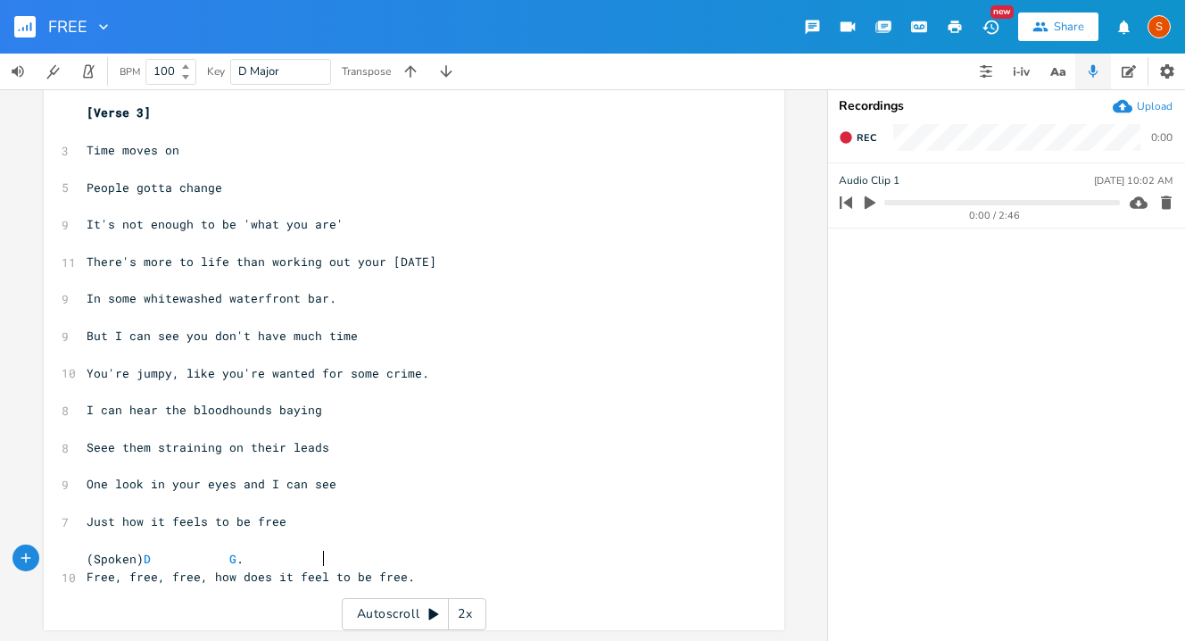
scroll to position [0, 16]
click at [303, 566] on pre "(Spoken) [PERSON_NAME]" at bounding box center [405, 559] width 644 height 19
click at [332, 560] on pre "(Spoken) D G" at bounding box center [405, 559] width 644 height 19
type textarea "A"
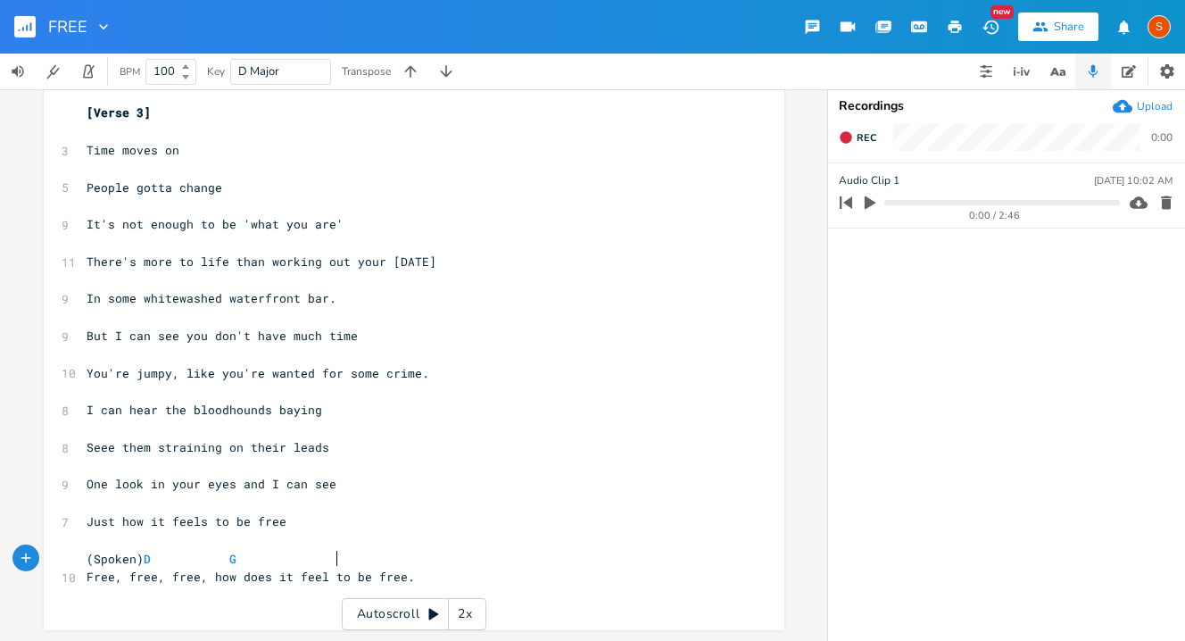
scroll to position [0, 11]
click at [335, 569] on span "Free, free, free, how does it feel to be free." at bounding box center [251, 576] width 328 height 16
click at [336, 560] on pre "(Spoken) D G A" at bounding box center [405, 559] width 644 height 19
type textarea "7 D"
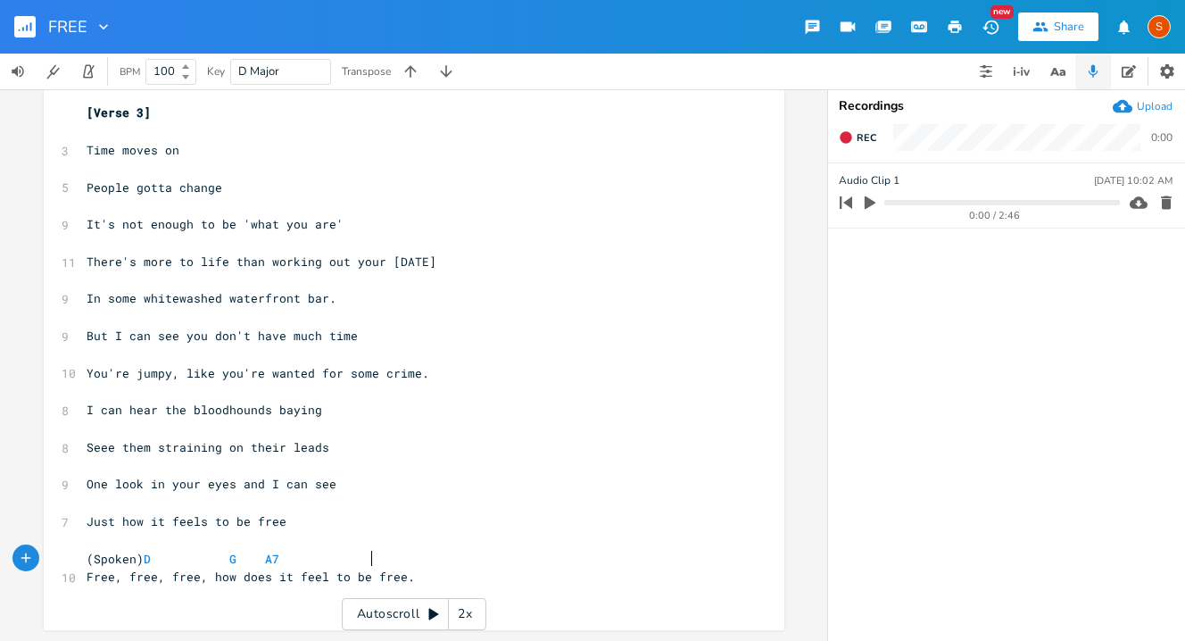
scroll to position [0, 27]
click at [665, 490] on pre "One look in your eyes and I can see" at bounding box center [405, 484] width 644 height 19
click at [495, 312] on pre "​" at bounding box center [405, 317] width 644 height 19
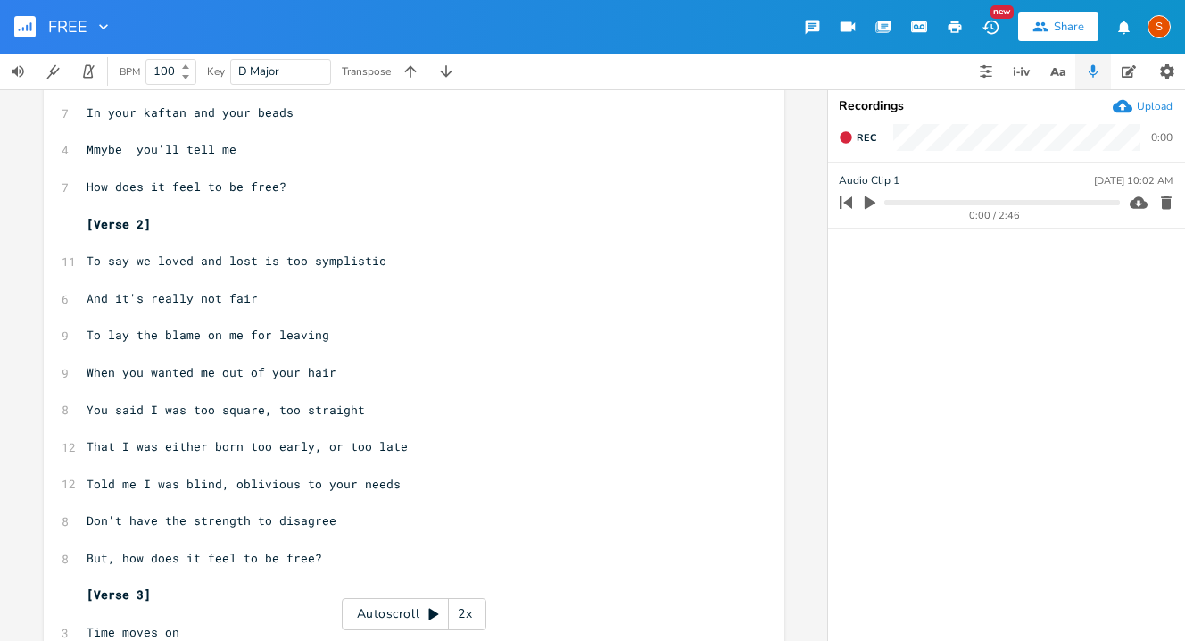
scroll to position [0, 0]
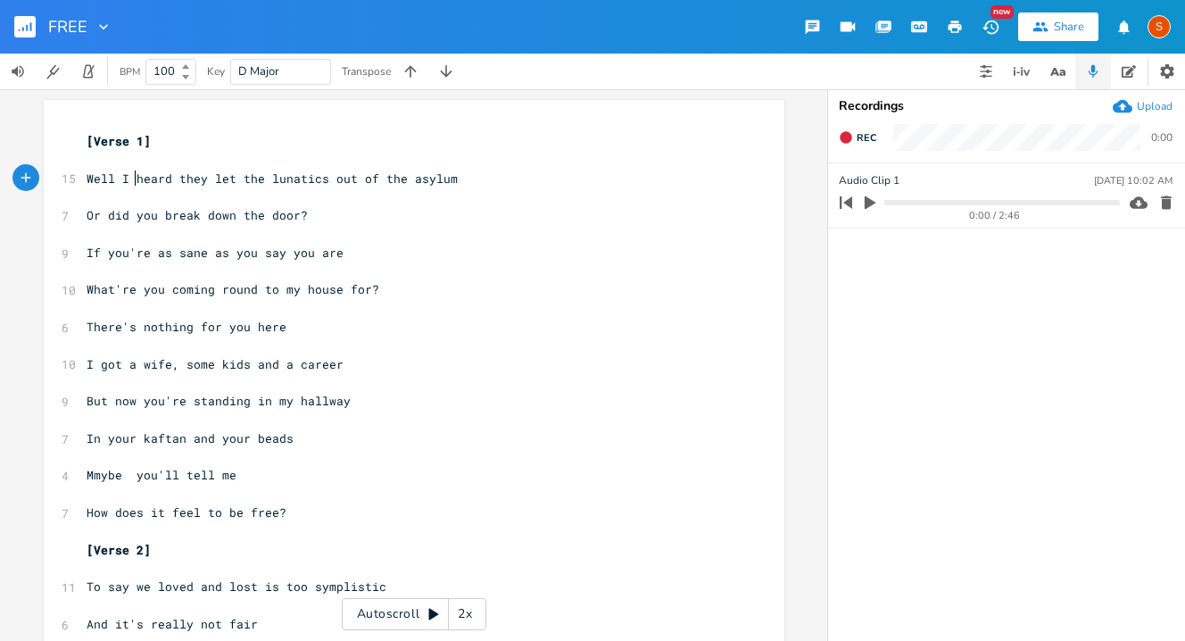
click at [131, 181] on span "Well I heard they let the lunatics out of the asylum" at bounding box center [272, 178] width 371 height 16
click at [133, 169] on pre "​" at bounding box center [405, 160] width 644 height 19
type textarea "D"
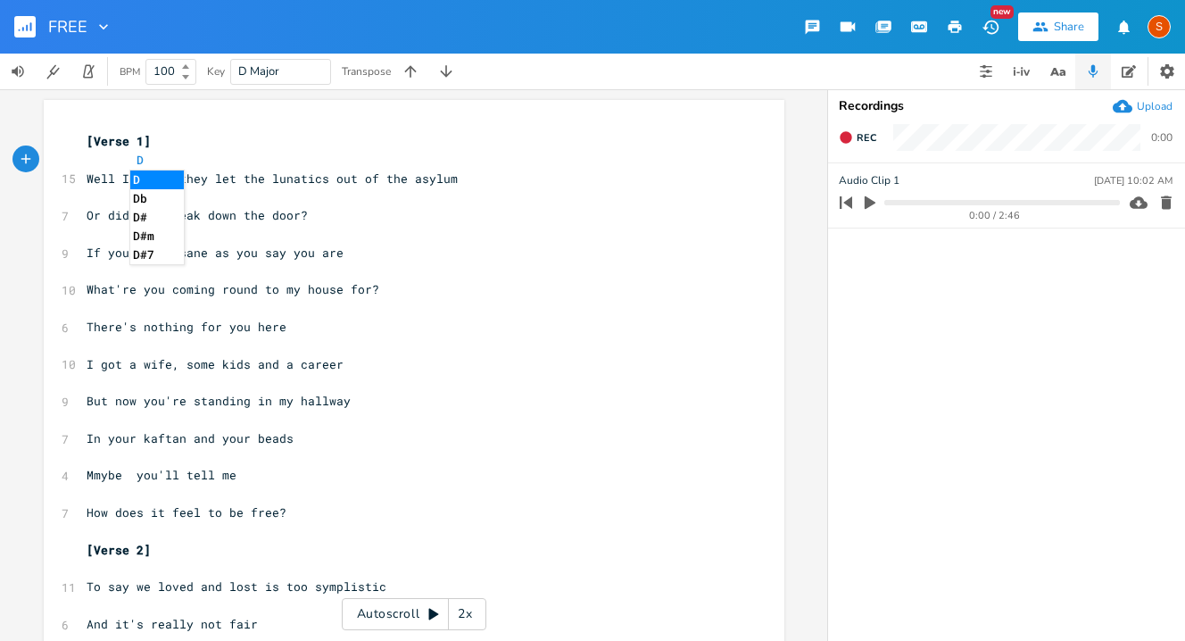
click at [87, 202] on pre "​" at bounding box center [405, 196] width 644 height 19
type textarea "G"
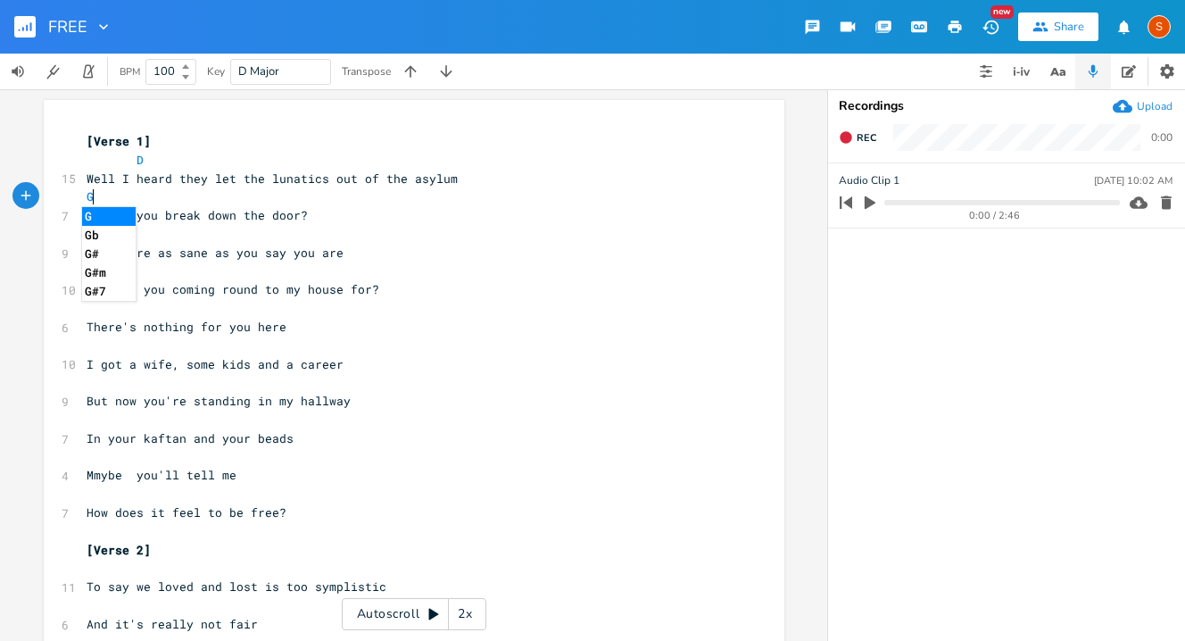
click at [278, 207] on span "Or did you break down the door?" at bounding box center [197, 215] width 221 height 16
click at [148, 195] on pre "G" at bounding box center [405, 196] width 644 height 19
type textarea "A7"
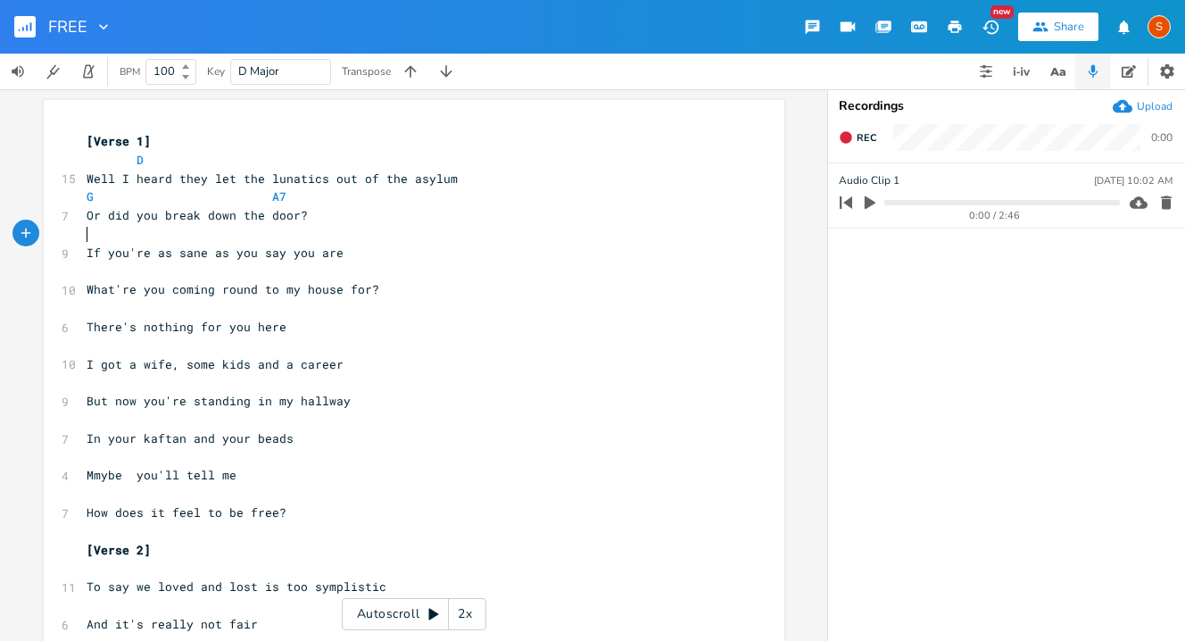
click at [469, 243] on pre "​" at bounding box center [405, 234] width 644 height 19
type textarea "E"
click at [145, 276] on pre "​" at bounding box center [405, 271] width 644 height 19
click at [262, 239] on pre "E" at bounding box center [405, 234] width 644 height 19
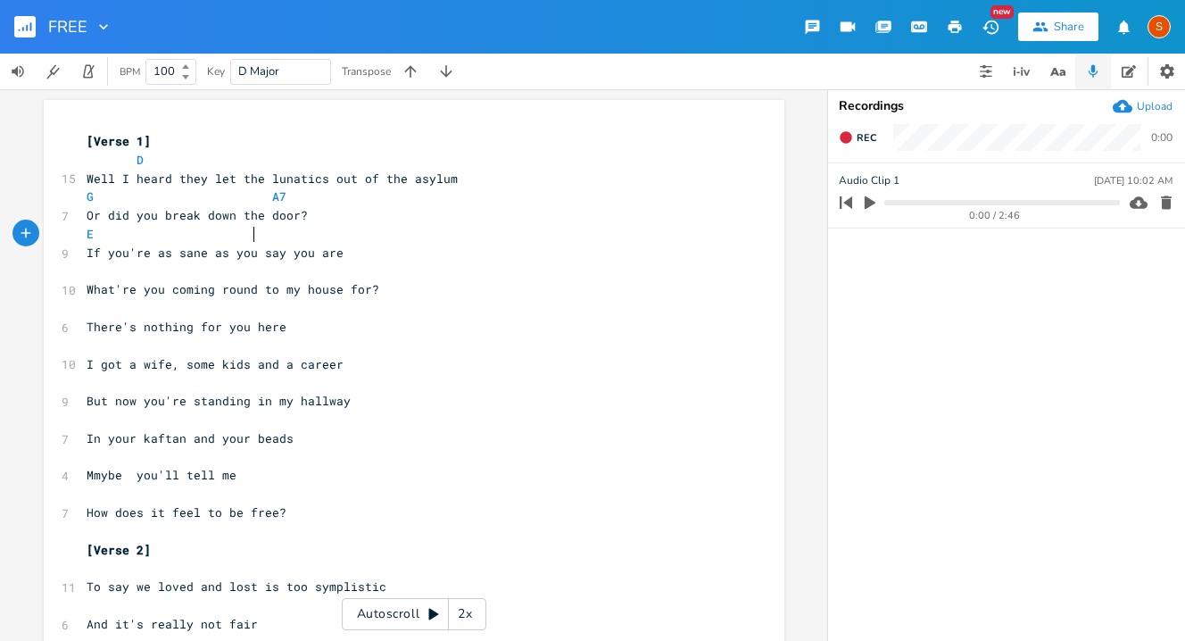
scroll to position [0, 72]
type textarea "G"
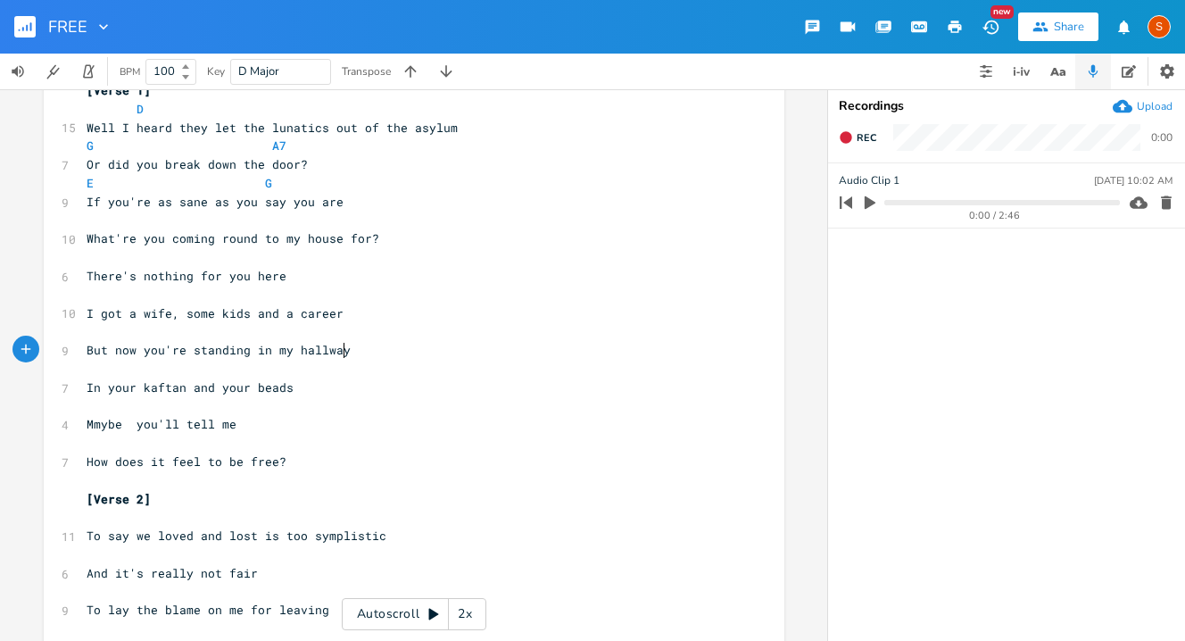
scroll to position [55, 0]
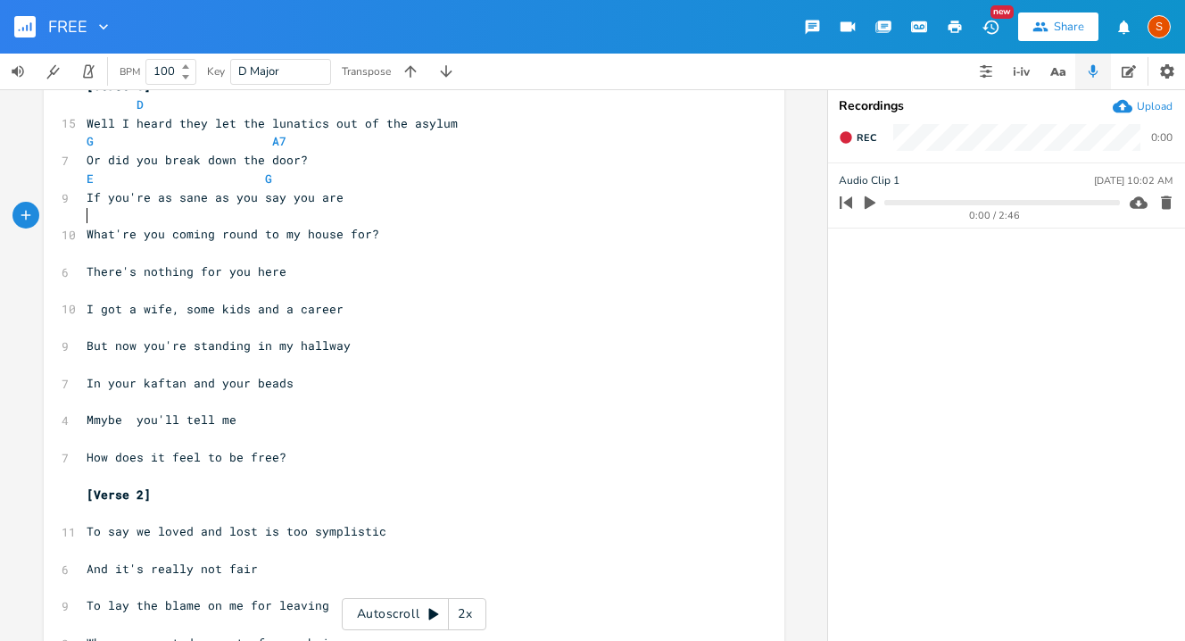
click at [342, 222] on pre "​" at bounding box center [405, 216] width 644 height 19
click at [347, 221] on pre "​" at bounding box center [405, 216] width 644 height 19
click at [336, 242] on pre "What're you coming round to my house for?" at bounding box center [405, 234] width 644 height 19
click at [340, 214] on pre "​" at bounding box center [405, 216] width 644 height 19
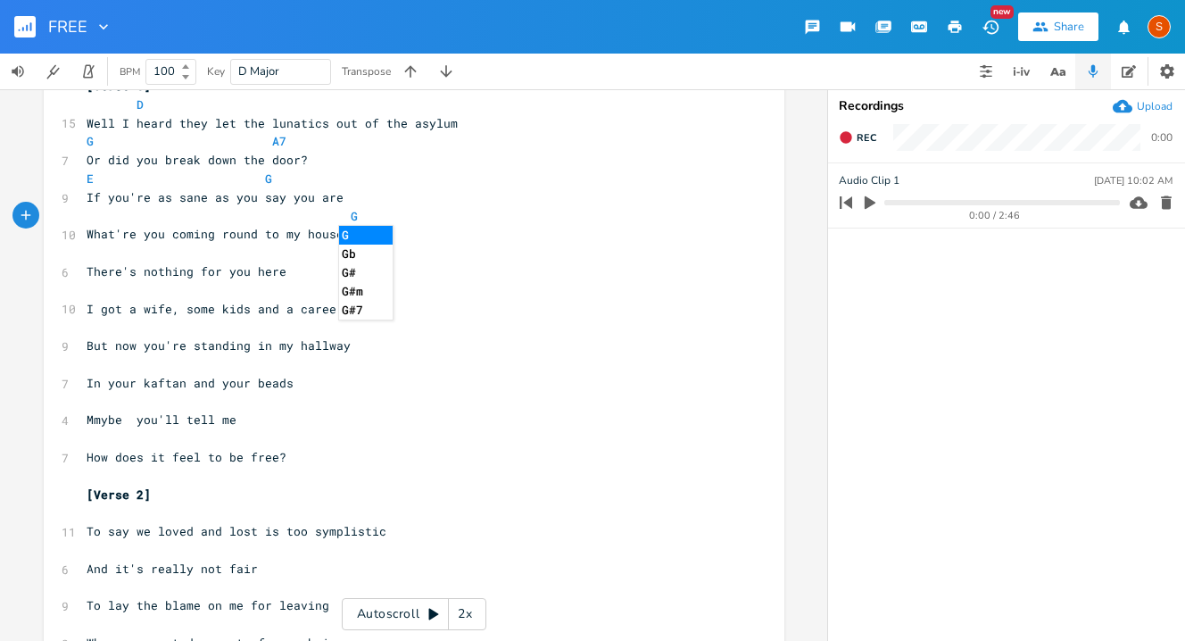
type textarea "G"
type textarea "A"
click at [137, 262] on pre "There's nothing for you here" at bounding box center [405, 271] width 644 height 19
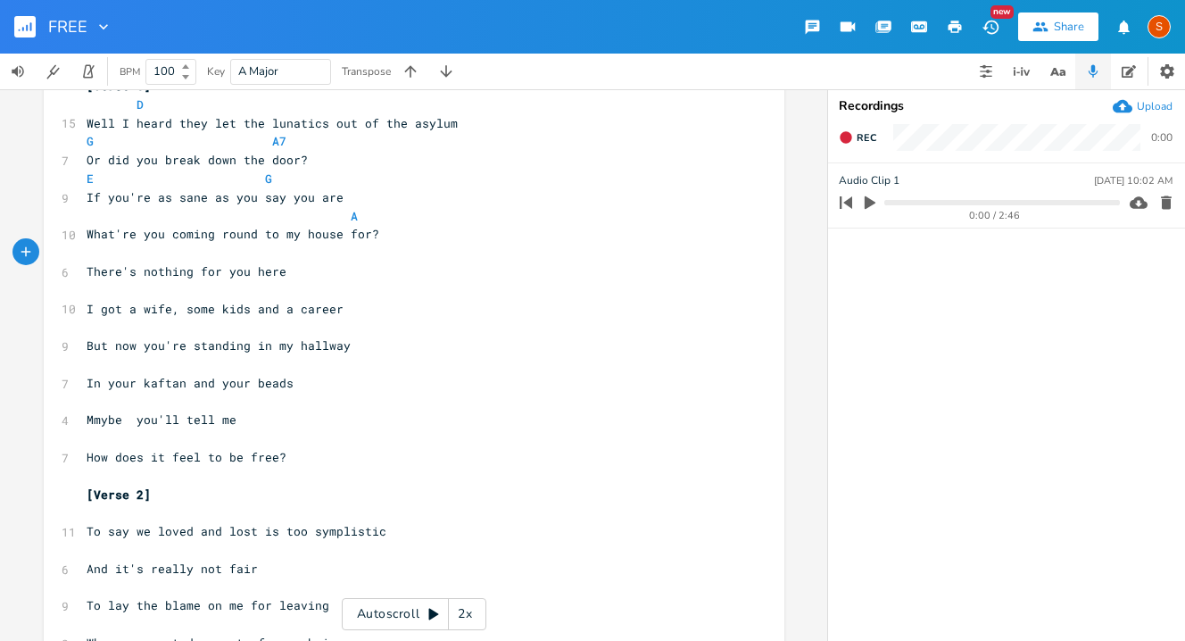
click at [135, 274] on span "There's nothing for you here" at bounding box center [187, 271] width 200 height 16
click at [101, 250] on pre "​" at bounding box center [405, 253] width 644 height 19
click at [99, 250] on span at bounding box center [115, 252] width 57 height 16
click at [139, 265] on span "There's nothing for you here" at bounding box center [187, 271] width 200 height 16
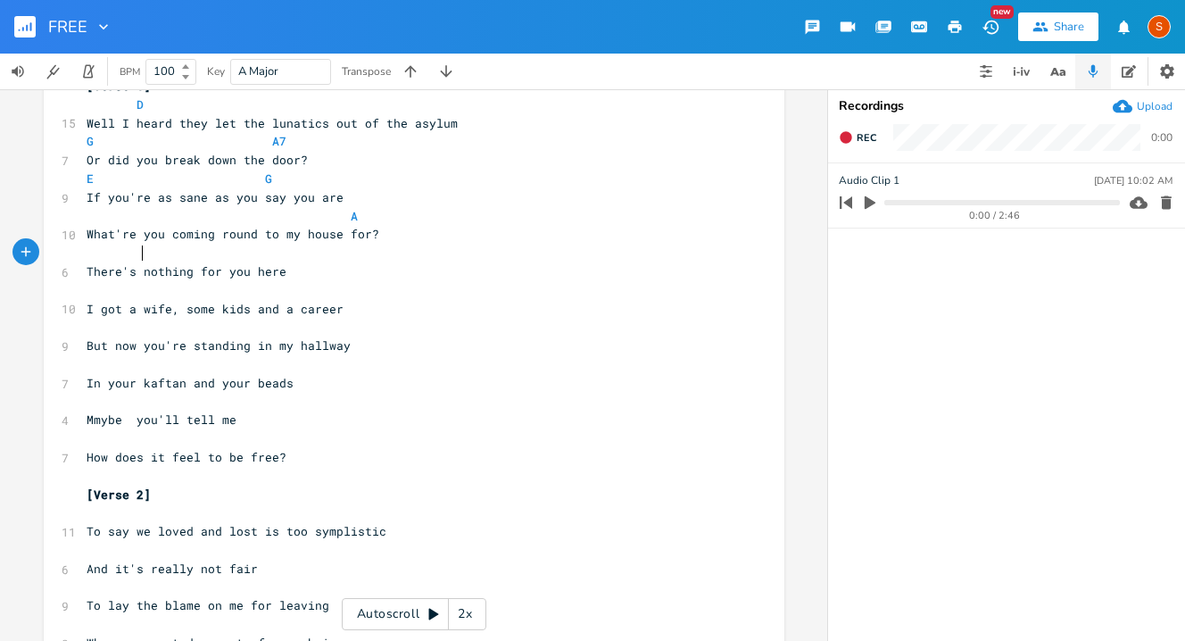
click at [144, 261] on pre at bounding box center [405, 253] width 644 height 19
type textarea "G"
type textarea "u"
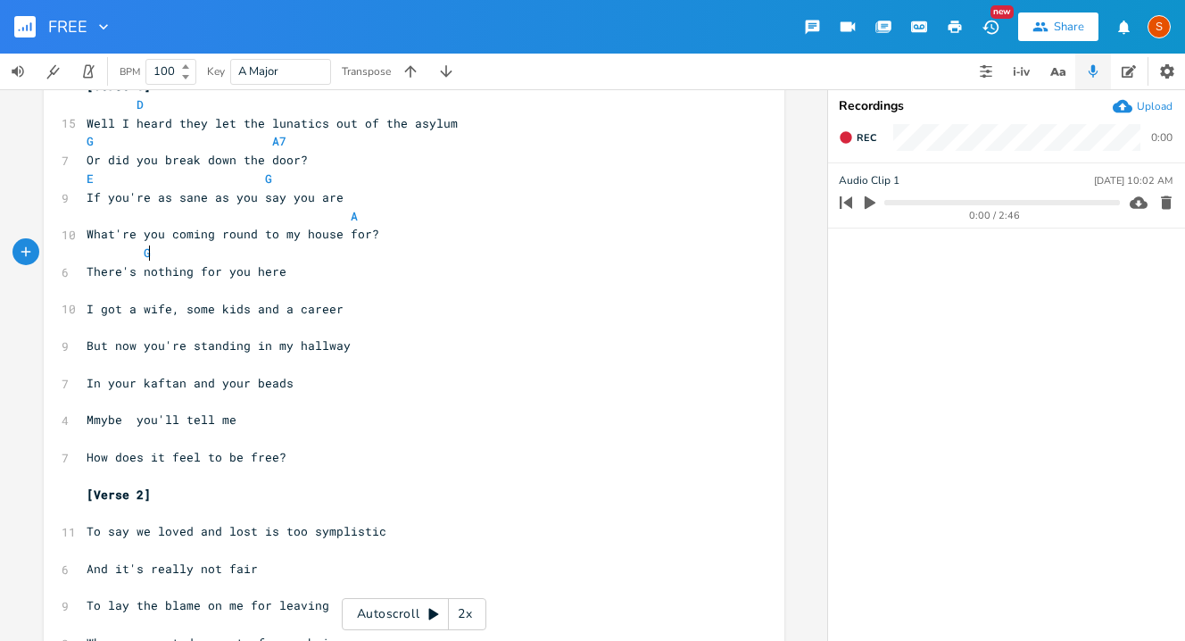
click at [249, 258] on pre "G" at bounding box center [405, 253] width 644 height 19
type textarea "A"
click at [218, 302] on span "I got a wife, some kids and a career" at bounding box center [215, 309] width 257 height 16
click at [138, 294] on pre "​" at bounding box center [405, 290] width 644 height 19
type textarea "G"
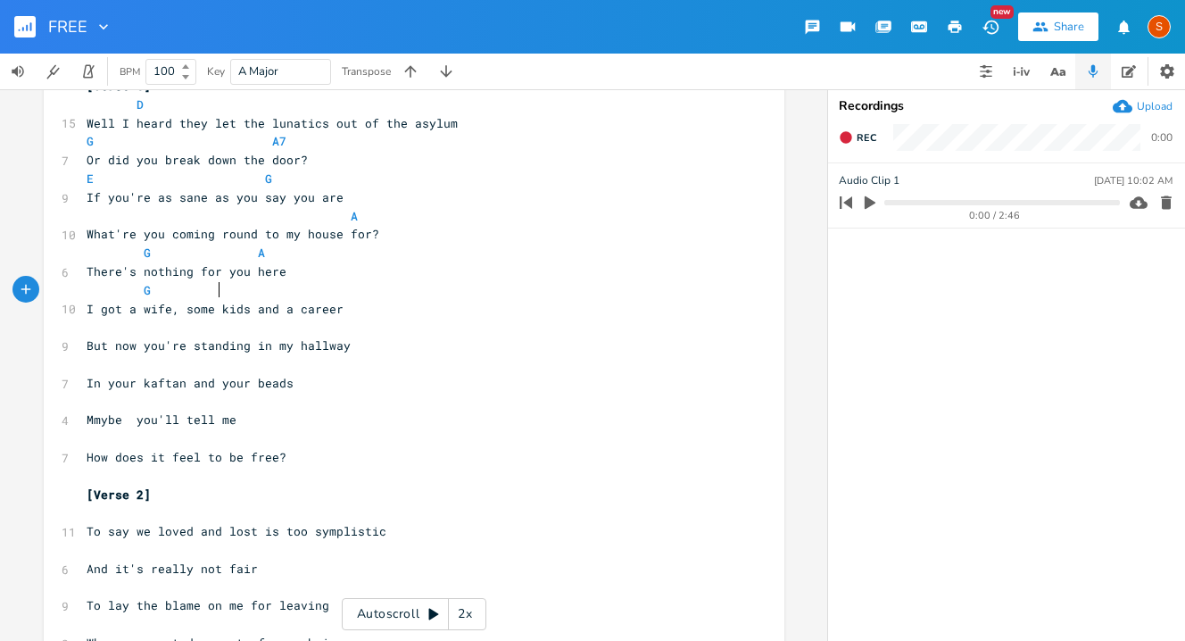
scroll to position [0, 15]
type textarea "EM"
click at [434, 335] on pre "​" at bounding box center [405, 327] width 644 height 19
click at [228, 287] on pre "G EM" at bounding box center [405, 290] width 644 height 19
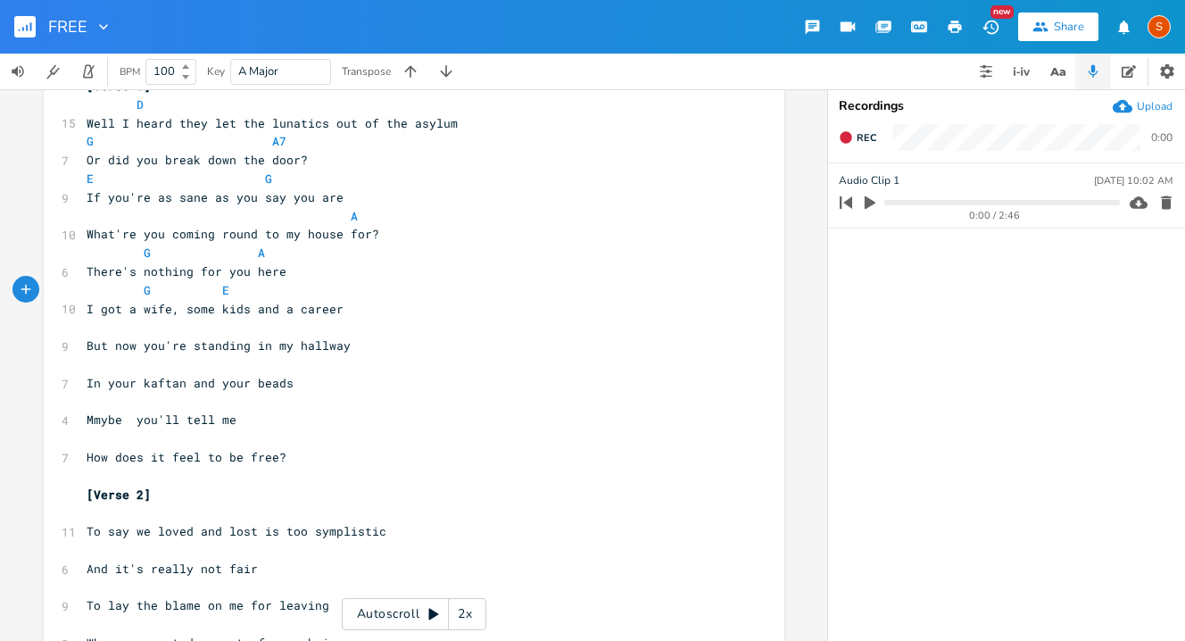
type textarea "M"
click at [402, 278] on pre "There's nothing for you here" at bounding box center [405, 271] width 644 height 19
click at [296, 287] on pre "G EM" at bounding box center [405, 290] width 644 height 19
type textarea "A"
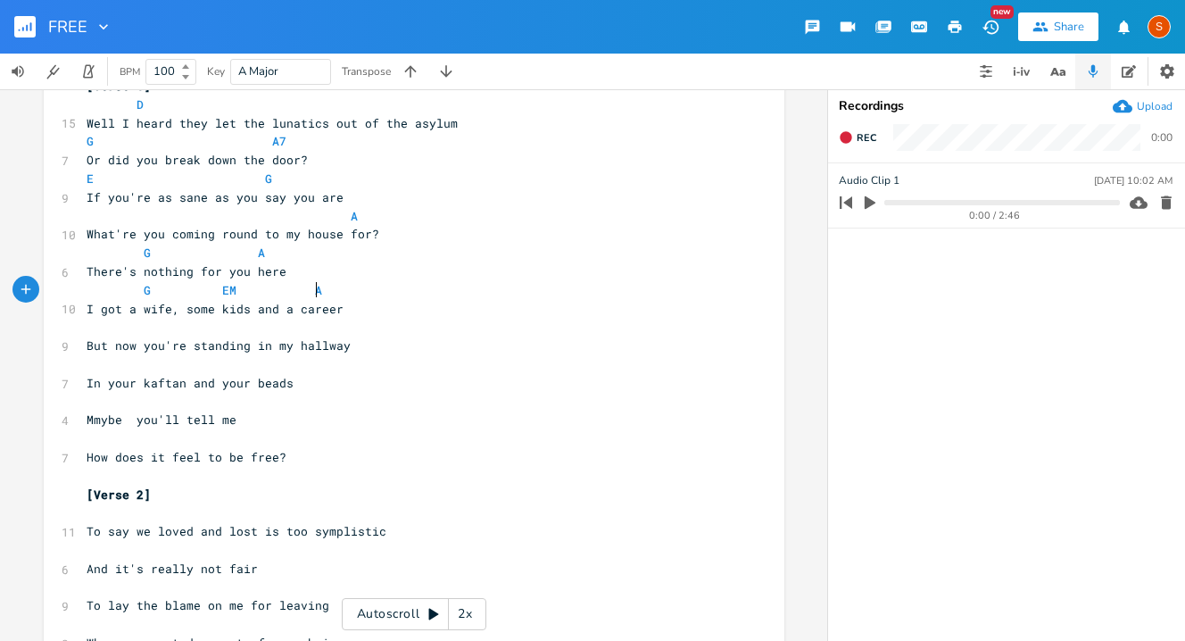
scroll to position [0, 8]
click at [189, 332] on pre "​" at bounding box center [405, 327] width 644 height 19
type textarea "G"
click at [308, 432] on pre "​" at bounding box center [405, 437] width 644 height 19
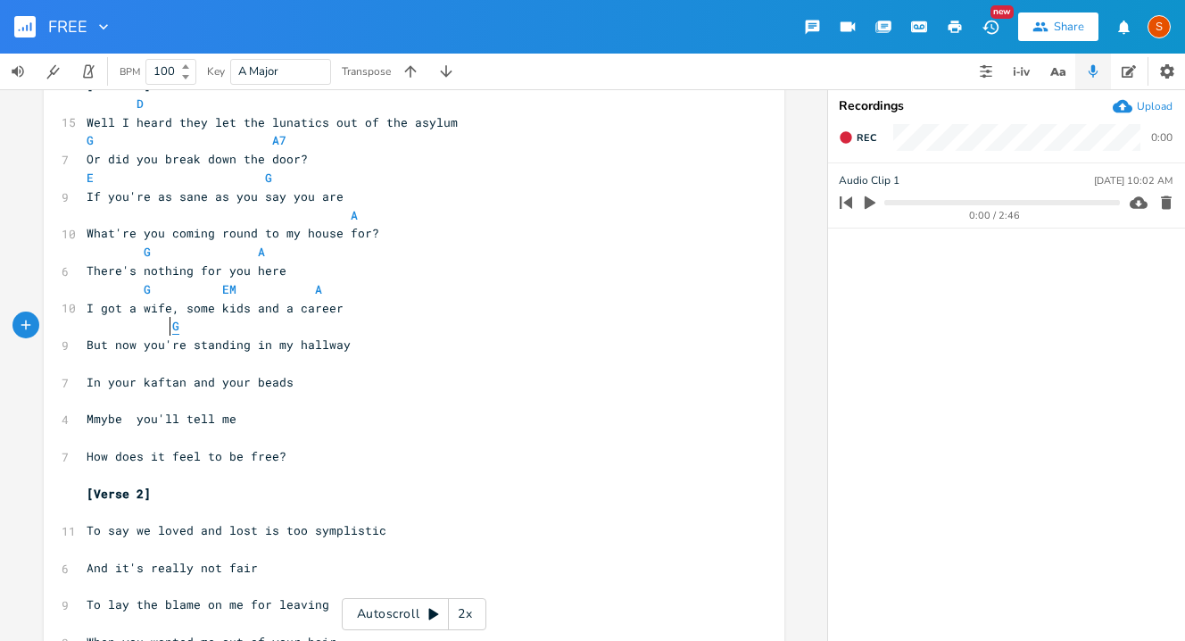
click at [172, 321] on span "G" at bounding box center [175, 326] width 7 height 17
click at [215, 407] on pre "​" at bounding box center [405, 401] width 644 height 19
type textarea "A7"
click at [358, 492] on pre "[Verse 2]" at bounding box center [405, 494] width 644 height 19
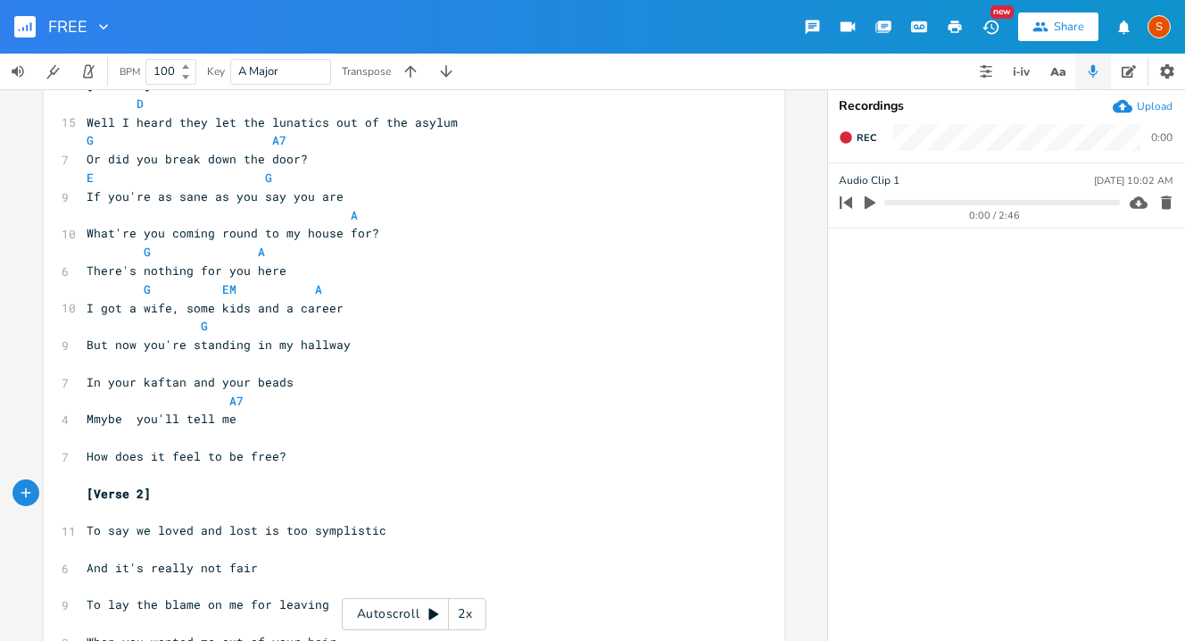
click at [219, 409] on span at bounding box center [215, 401] width 29 height 19
click at [95, 421] on span "Mmybe you'll tell me" at bounding box center [162, 418] width 150 height 16
type textarea "a"
click at [191, 410] on pre "Maybe you'll tell me" at bounding box center [405, 419] width 644 height 19
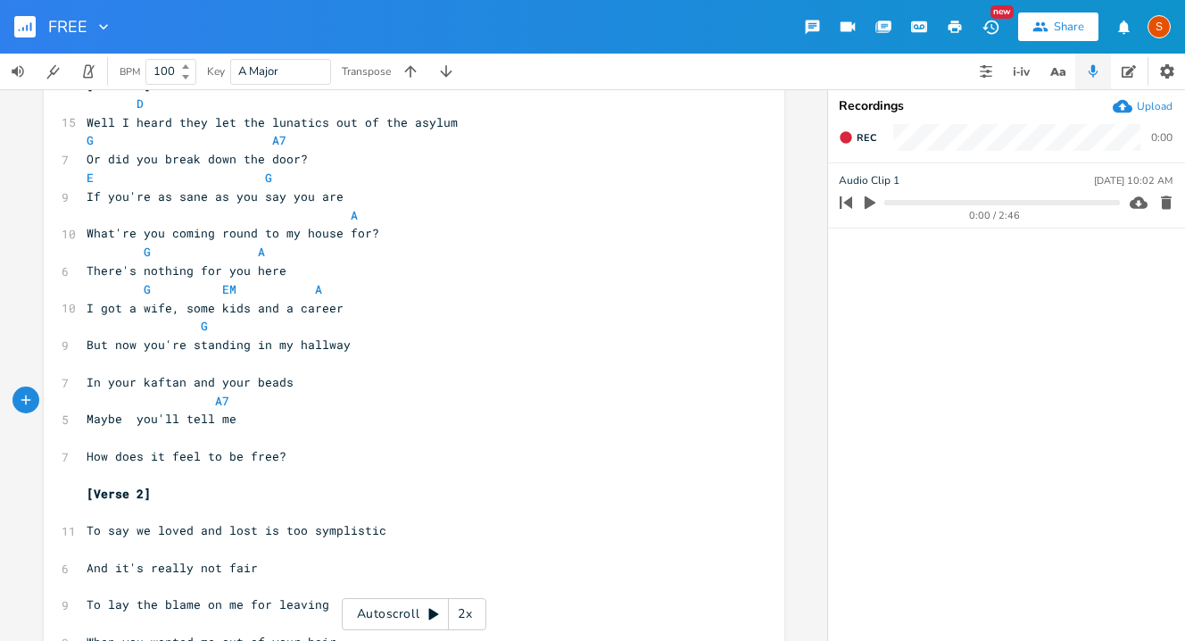
scroll to position [0, 8]
click at [191, 327] on span at bounding box center [186, 326] width 29 height 19
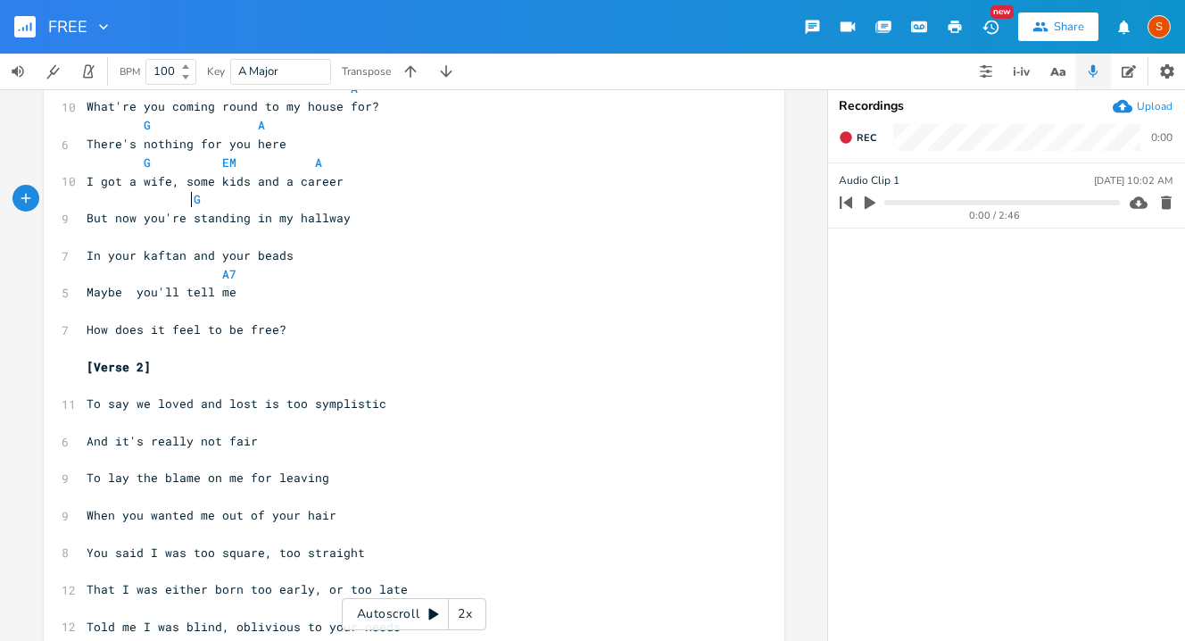
scroll to position [177, 0]
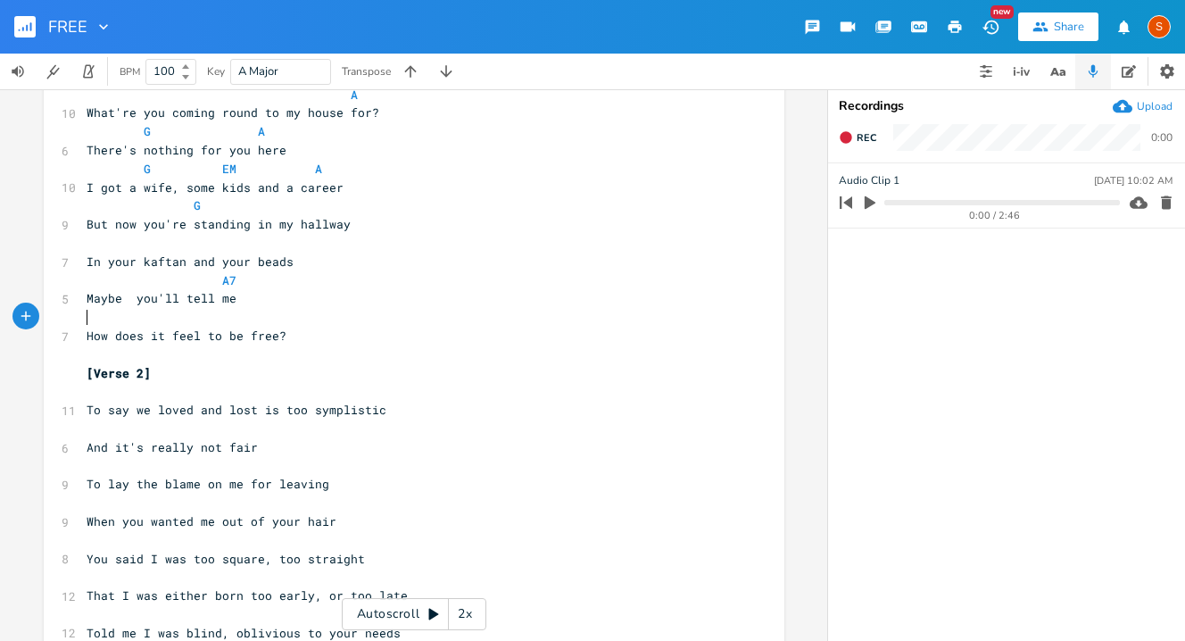
click at [88, 320] on pre "​" at bounding box center [405, 317] width 644 height 19
type textarea "G."
type textarea "A7."
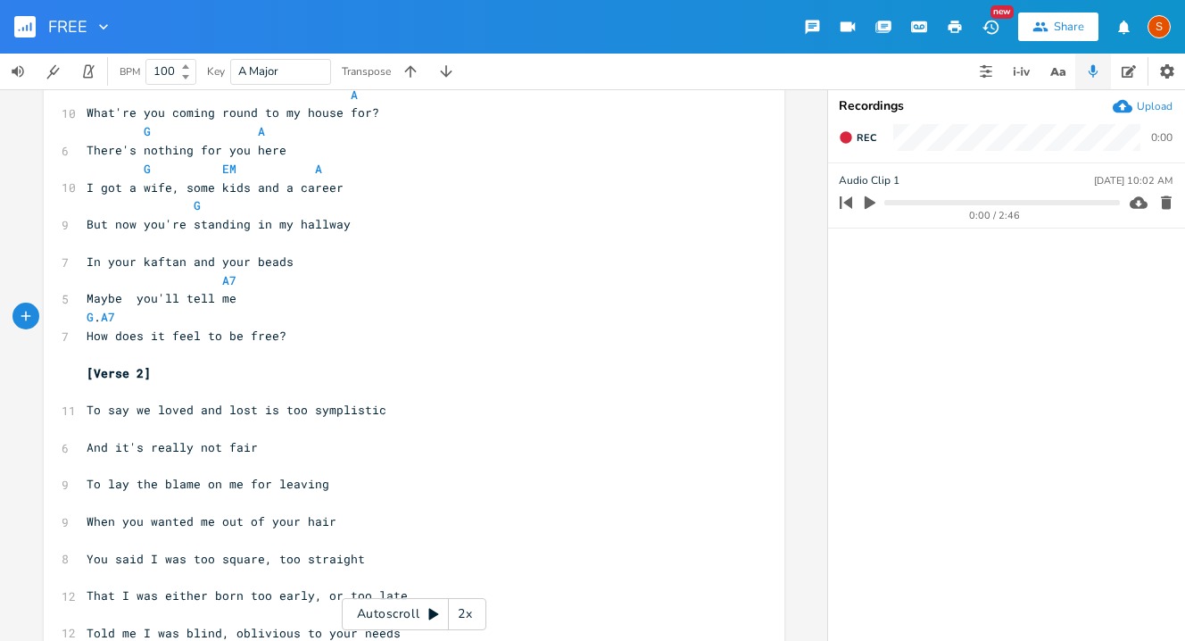
type textarea "D"
click at [330, 377] on pre "[Verse 2]" at bounding box center [405, 373] width 644 height 19
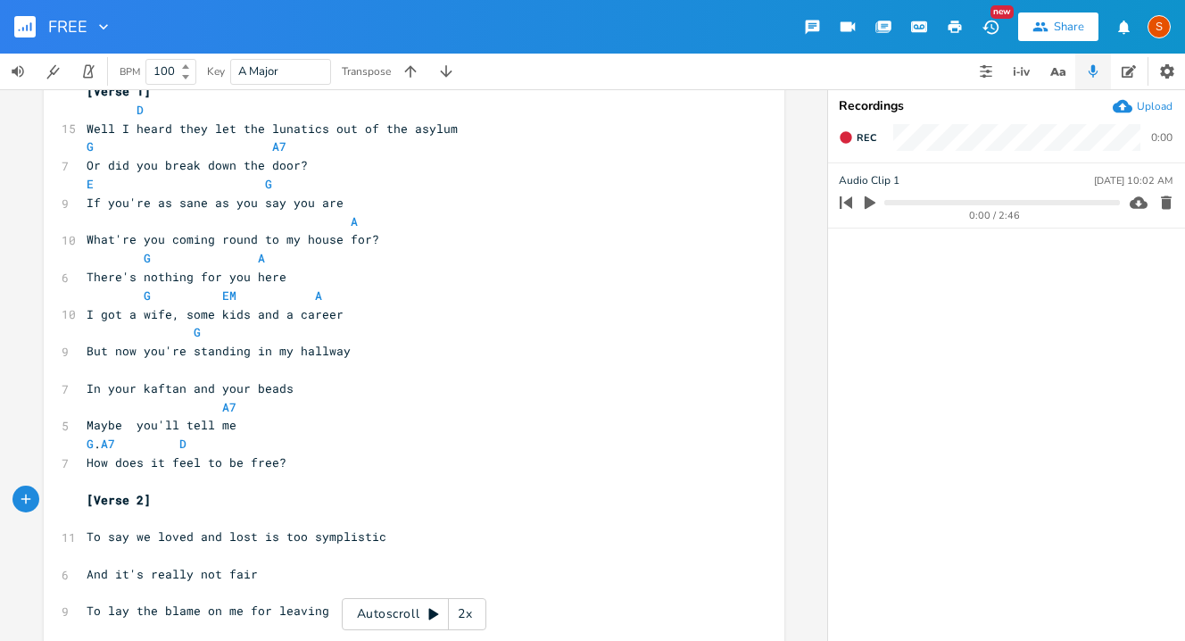
scroll to position [0, 0]
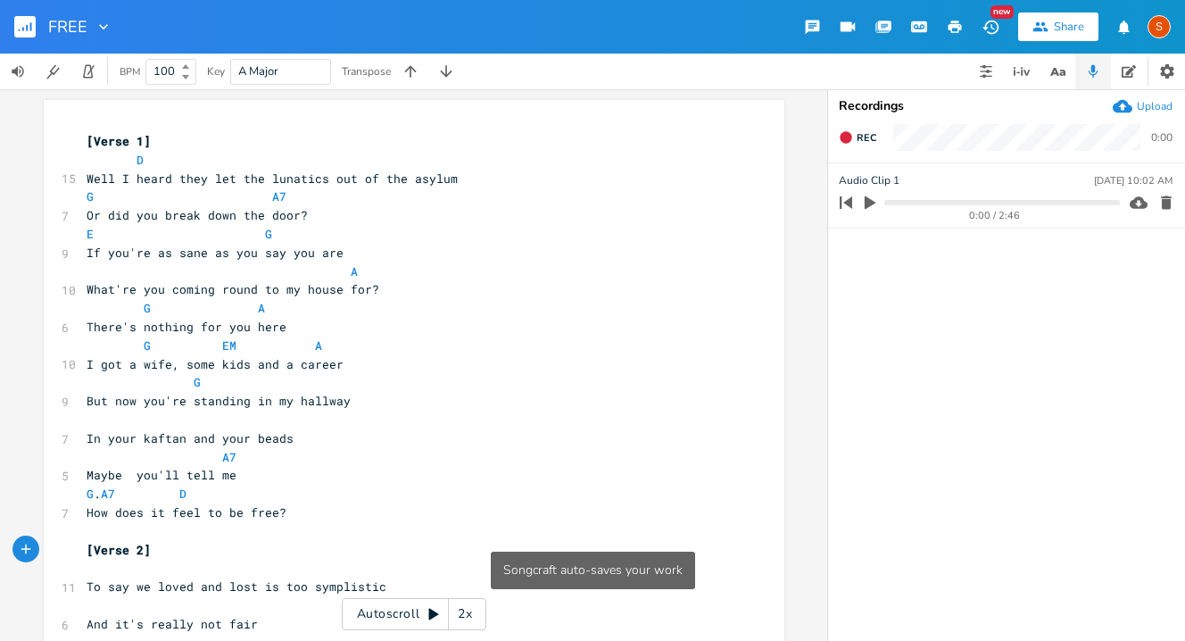
click at [578, 219] on pre "Or did you break down the door?" at bounding box center [405, 215] width 644 height 19
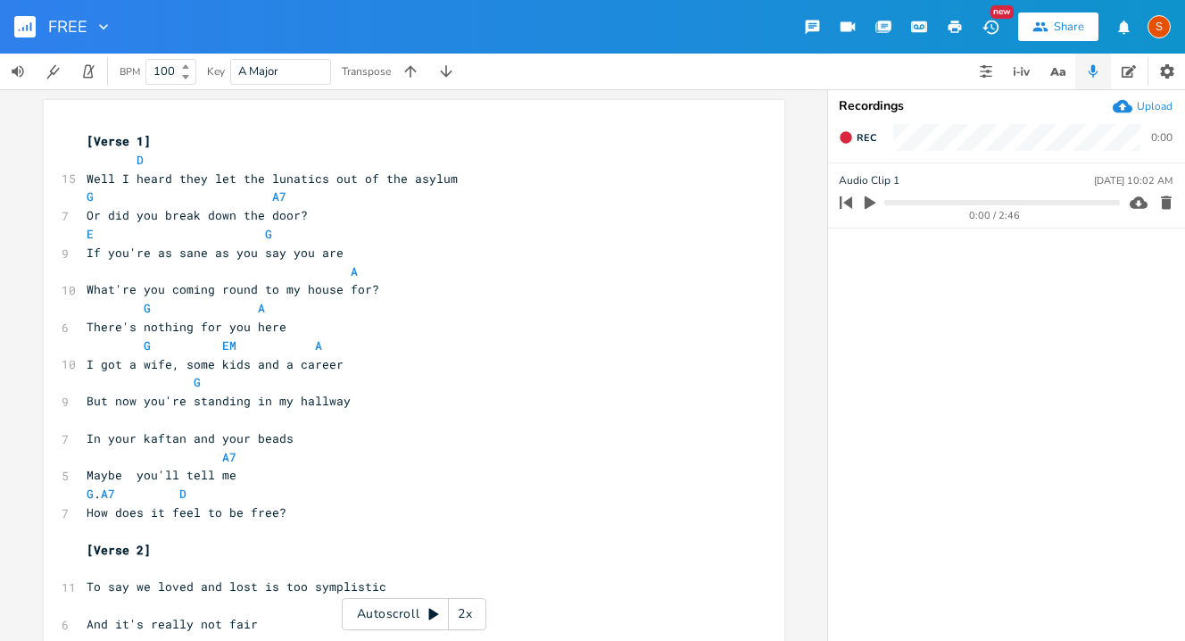
click at [956, 23] on icon "button" at bounding box center [955, 27] width 16 height 16
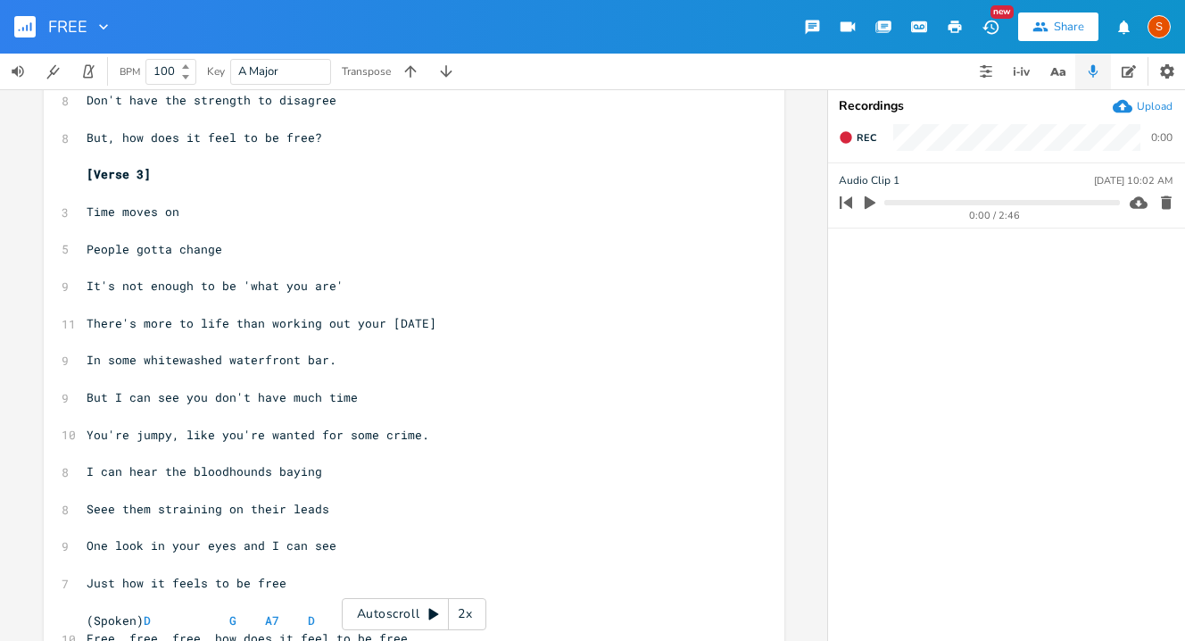
scroll to position [808, 0]
